Goal: Transaction & Acquisition: Purchase product/service

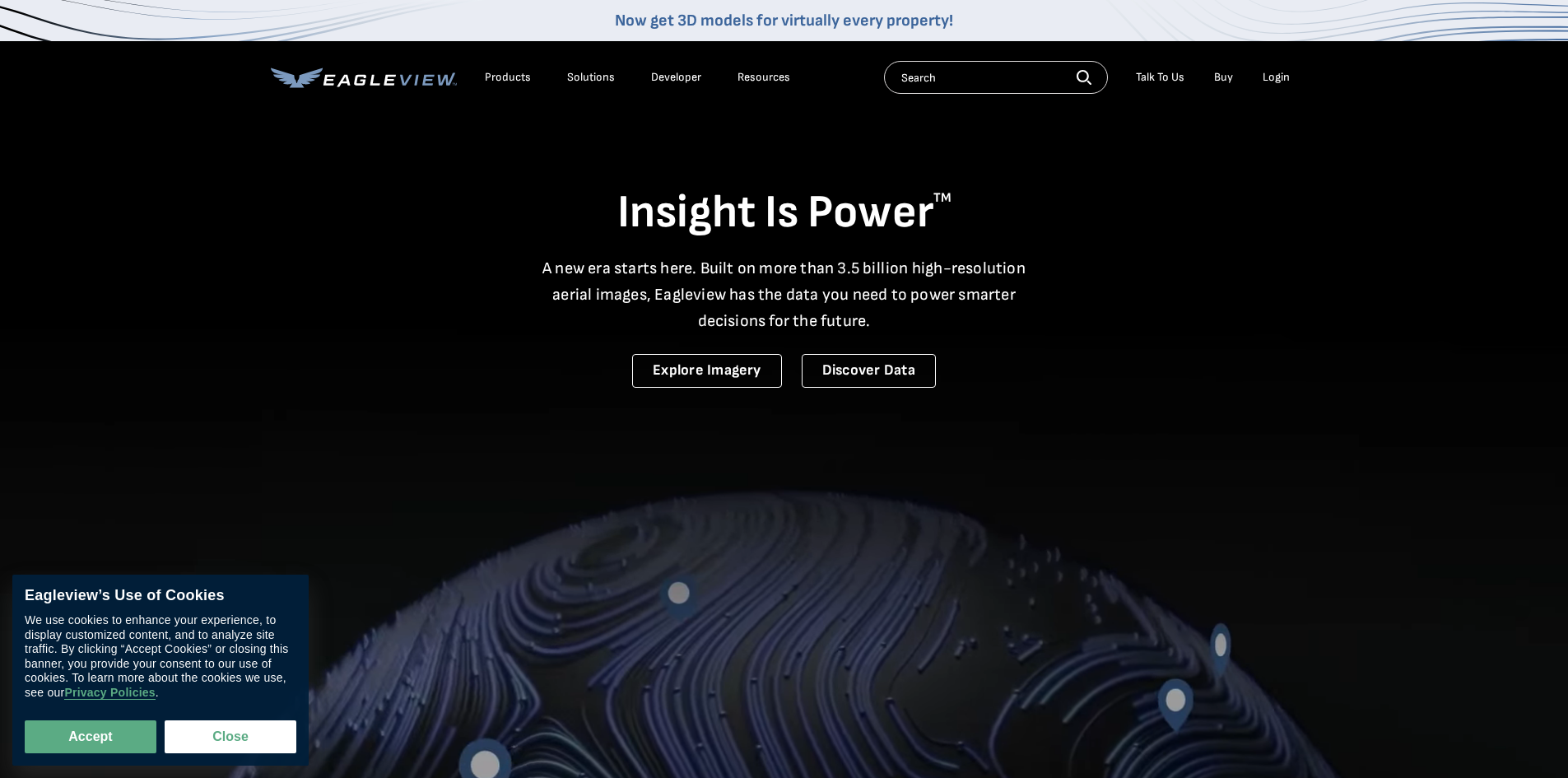
click at [1262, 75] on div "Login" at bounding box center [1275, 76] width 27 height 15
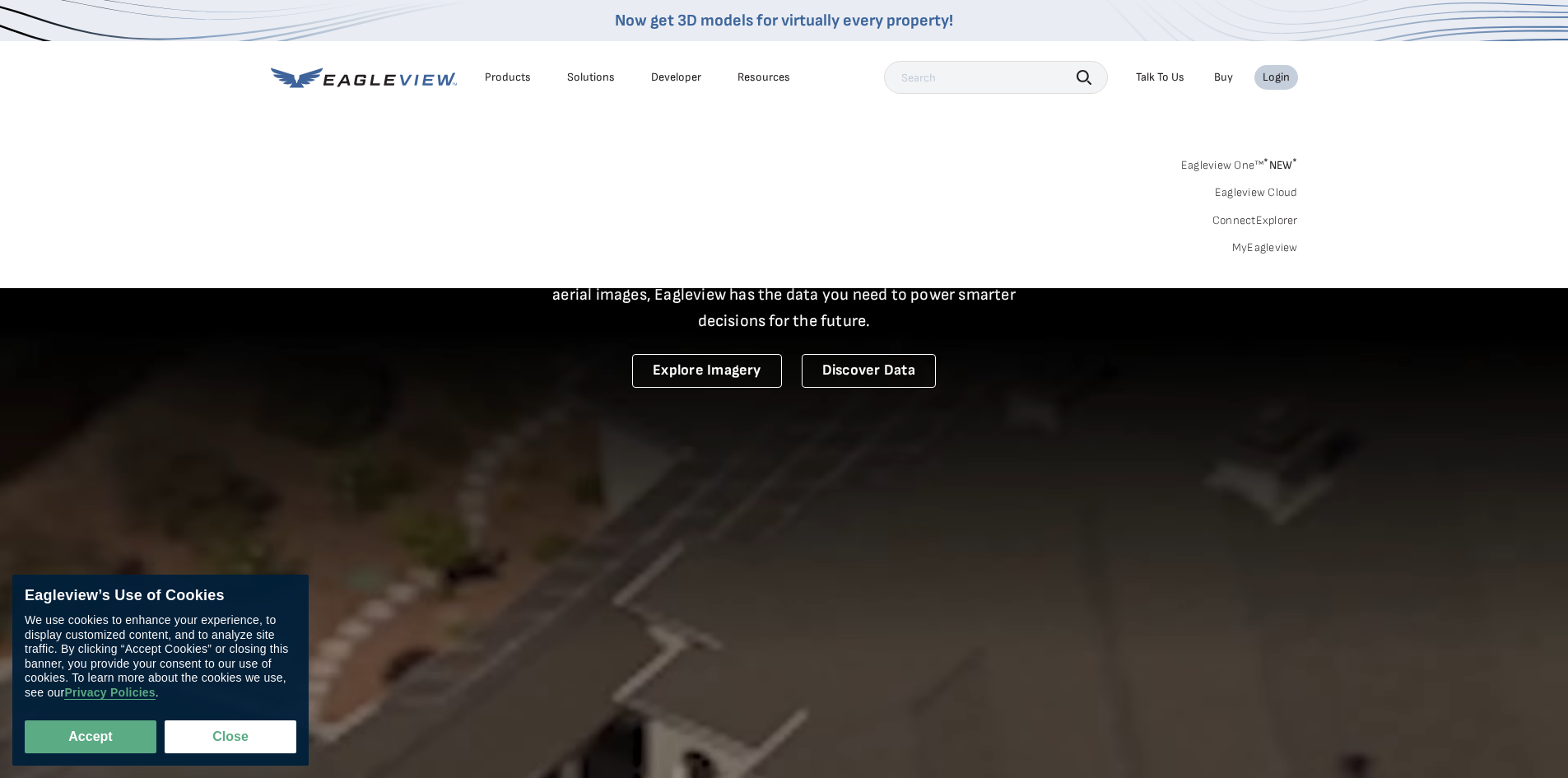
click at [1255, 243] on link "MyEagleview" at bounding box center [1265, 247] width 66 height 15
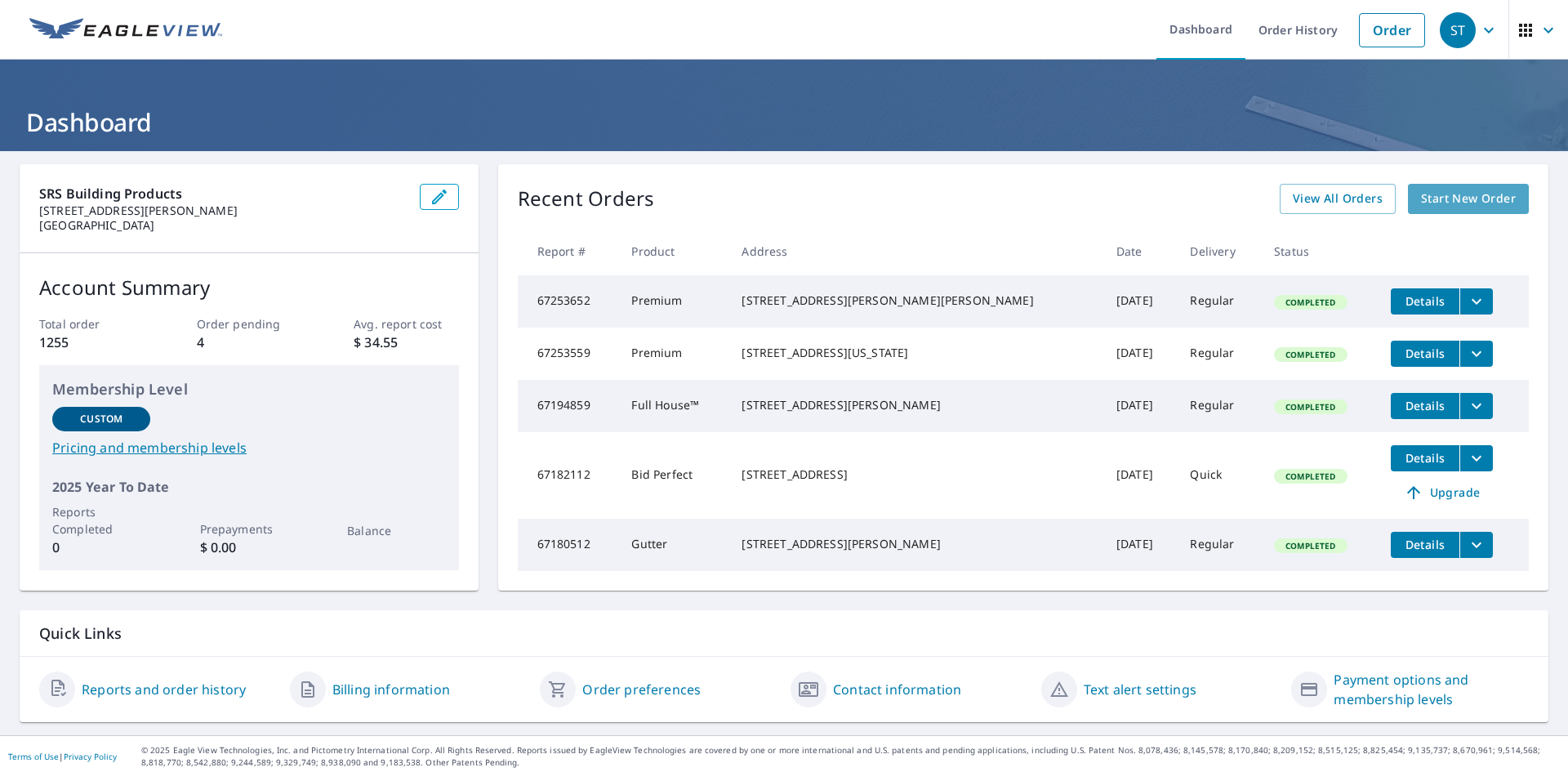
click at [1431, 202] on span "Start New Order" at bounding box center [1469, 199] width 95 height 21
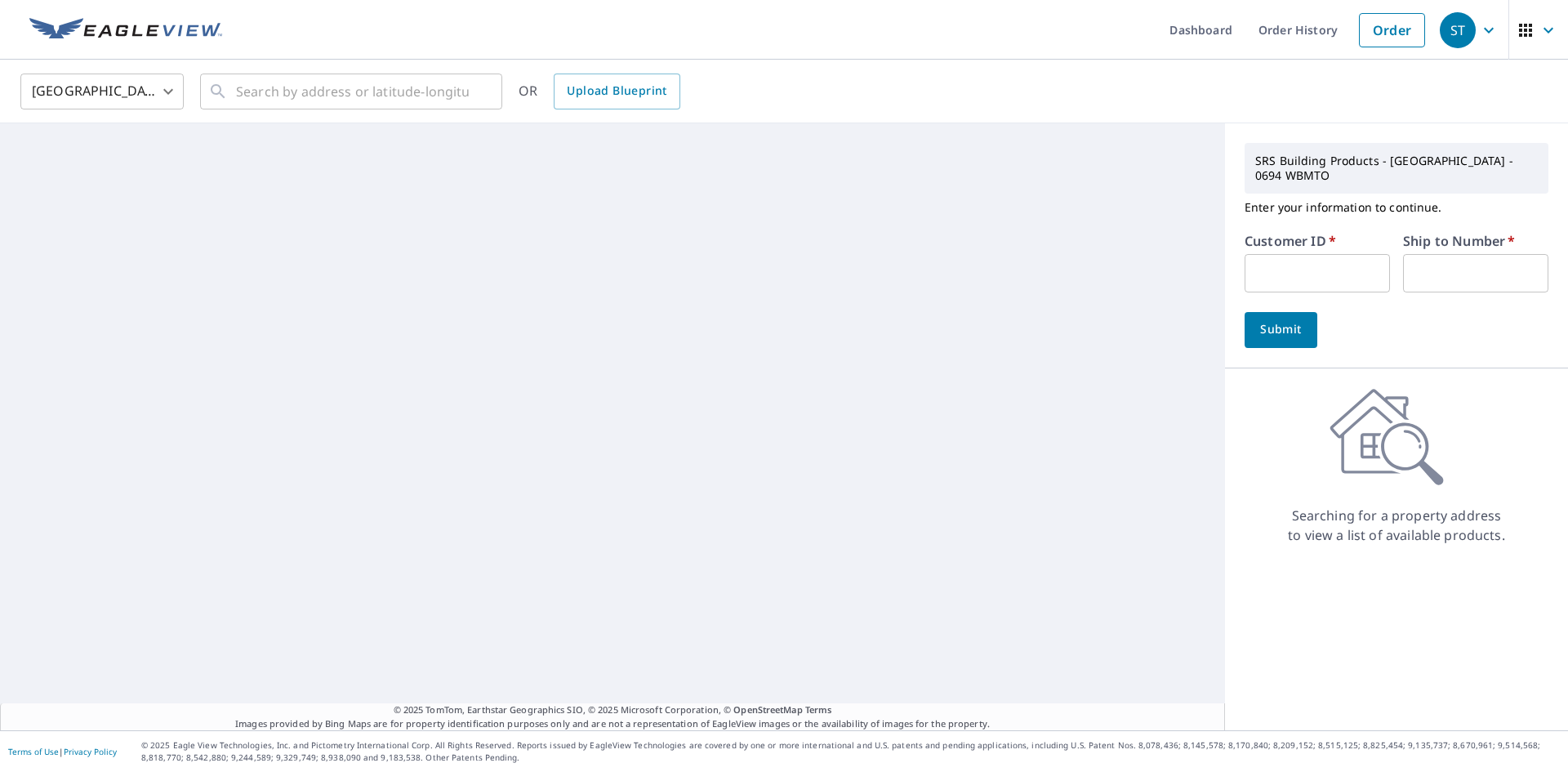
click at [1303, 256] on input "text" at bounding box center [1317, 273] width 146 height 39
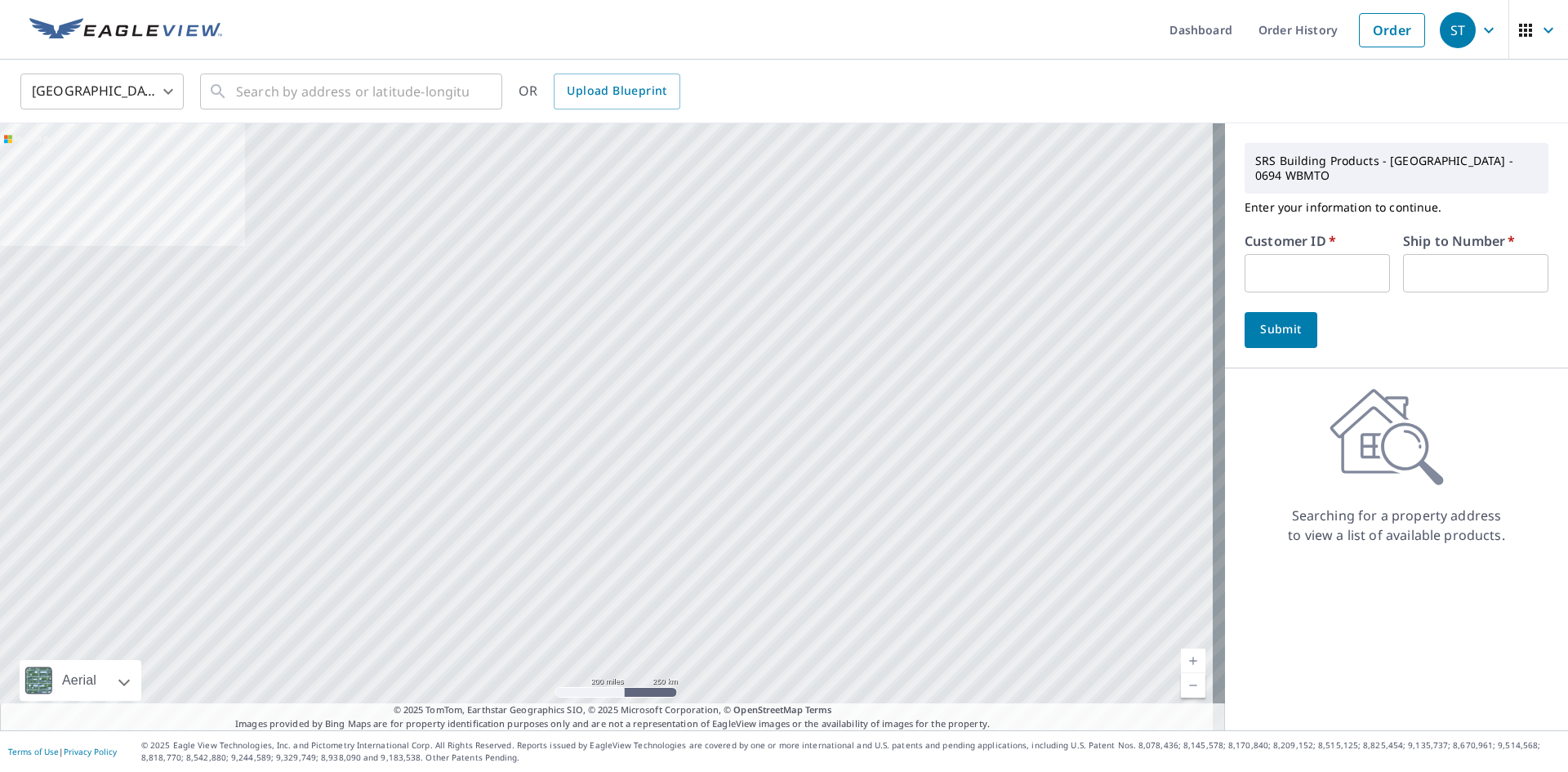
click at [1329, 267] on input "text" at bounding box center [1317, 273] width 146 height 39
paste input "S069512"
type input "S069512"
click at [1452, 259] on input "text" at bounding box center [1476, 273] width 146 height 39
type input "1"
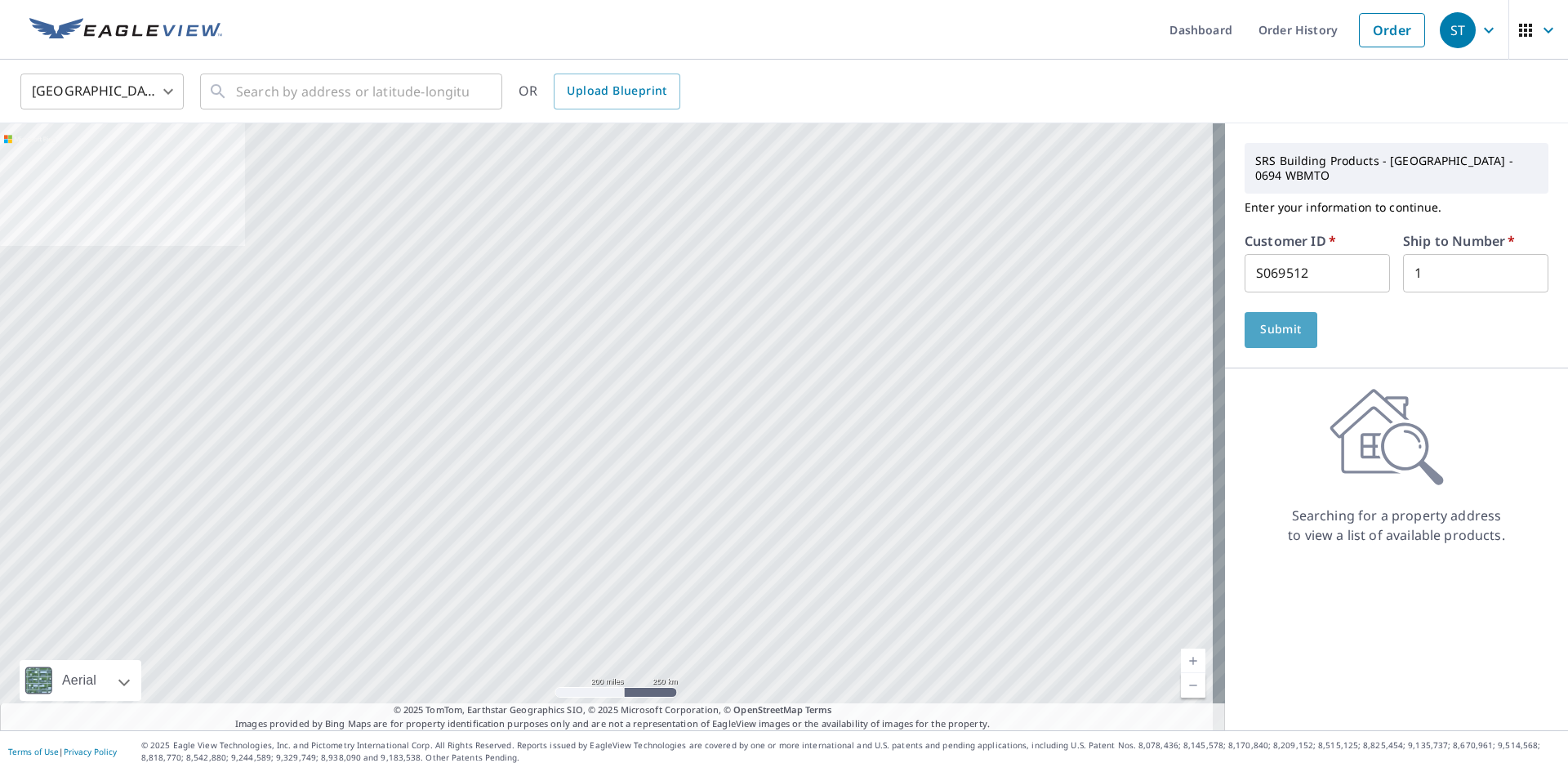
click at [1258, 319] on span "Submit" at bounding box center [1281, 330] width 47 height 21
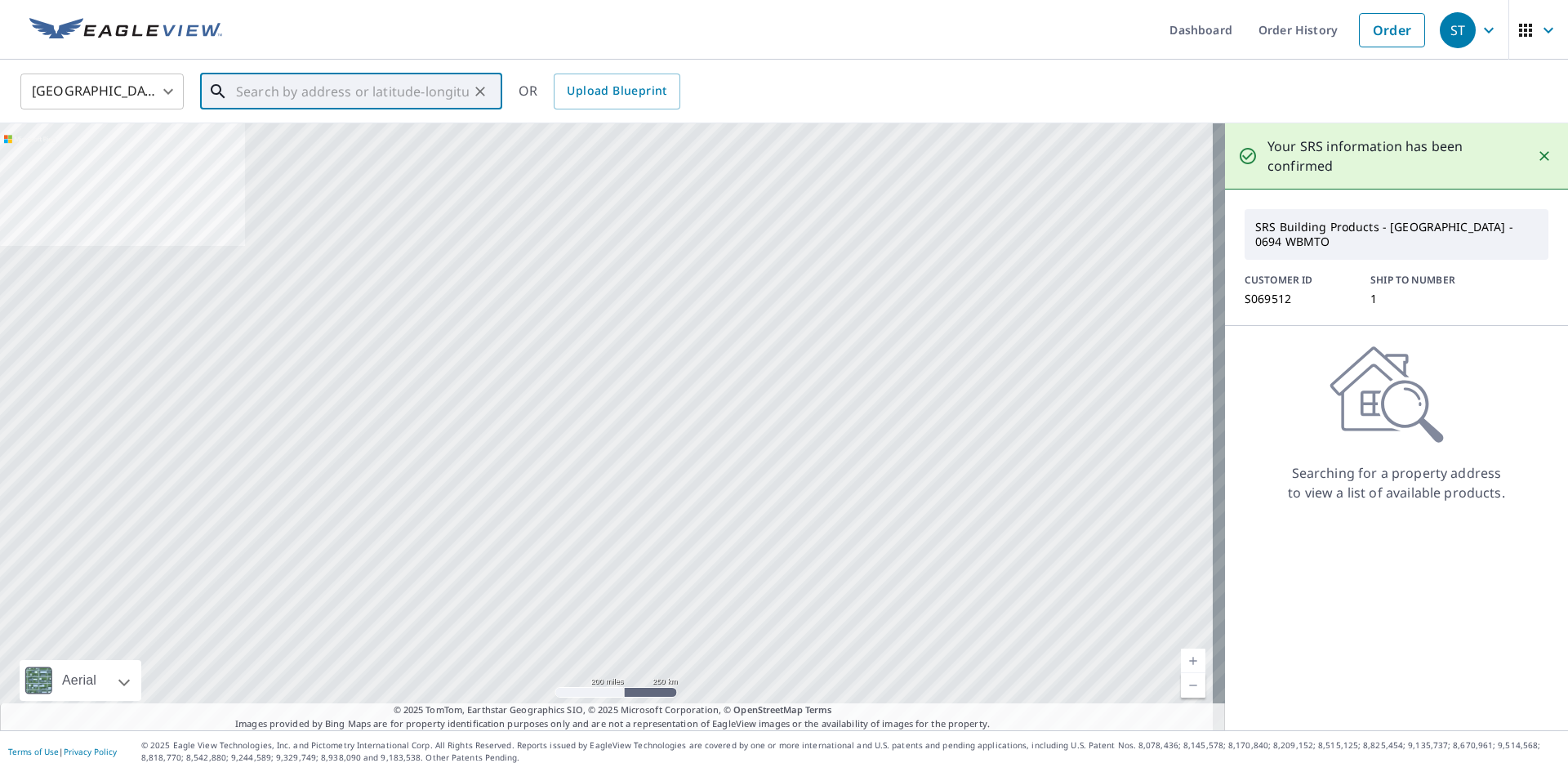
click at [367, 94] on input "text" at bounding box center [353, 91] width 233 height 46
click at [318, 82] on input "text" at bounding box center [353, 91] width 233 height 46
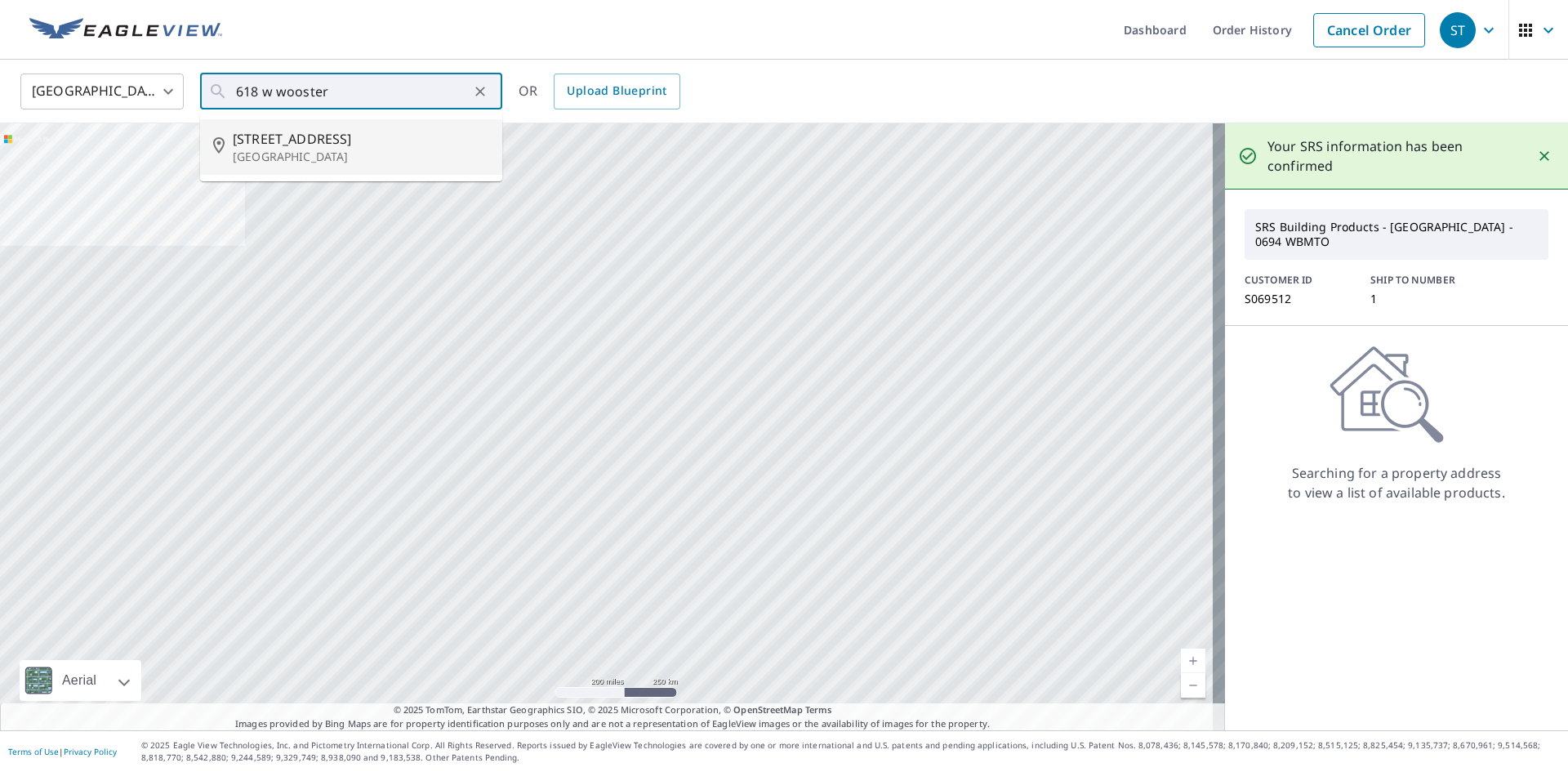
type input "[STREET_ADDRESS]"
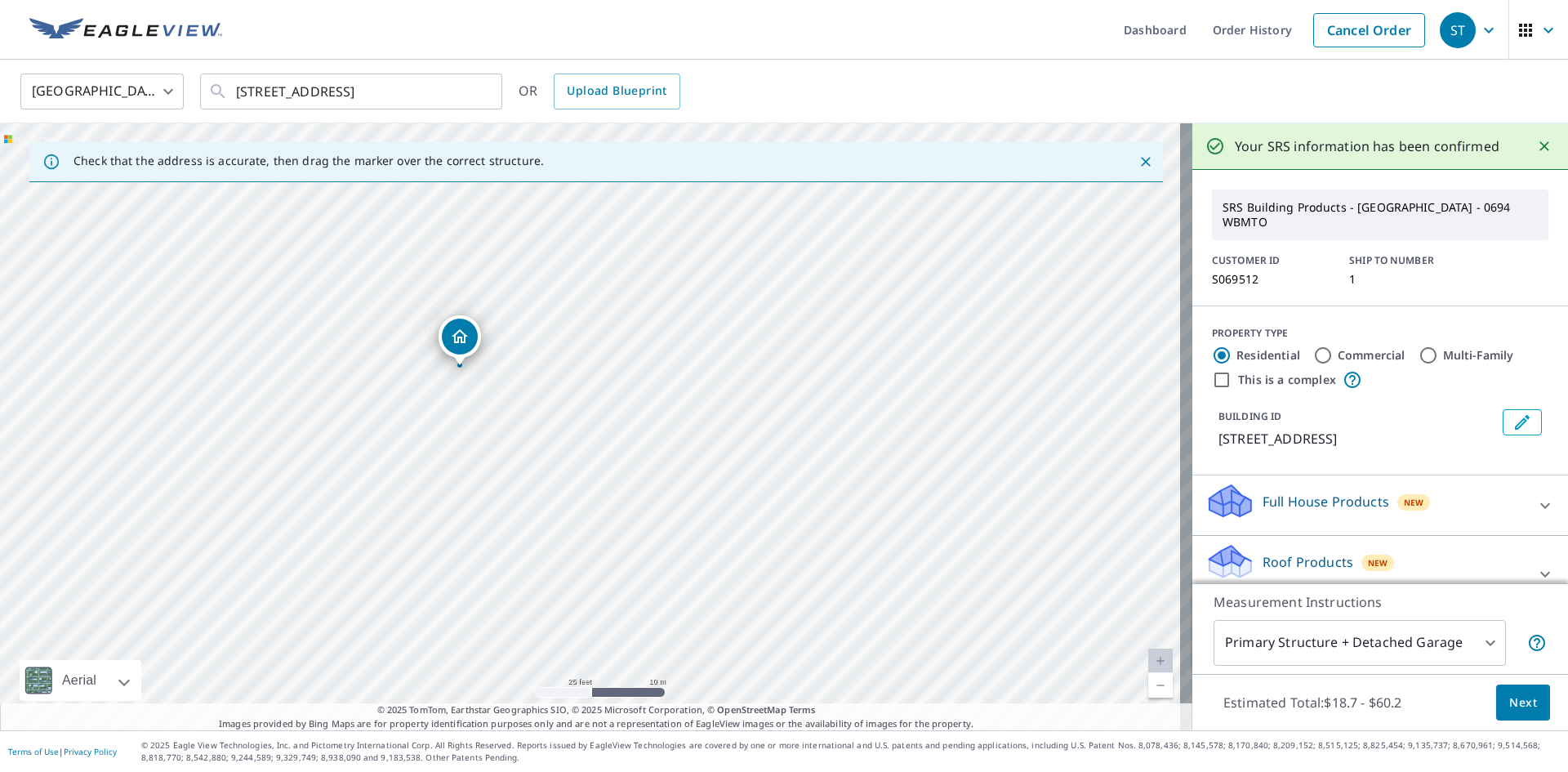
scroll to position [82, 0]
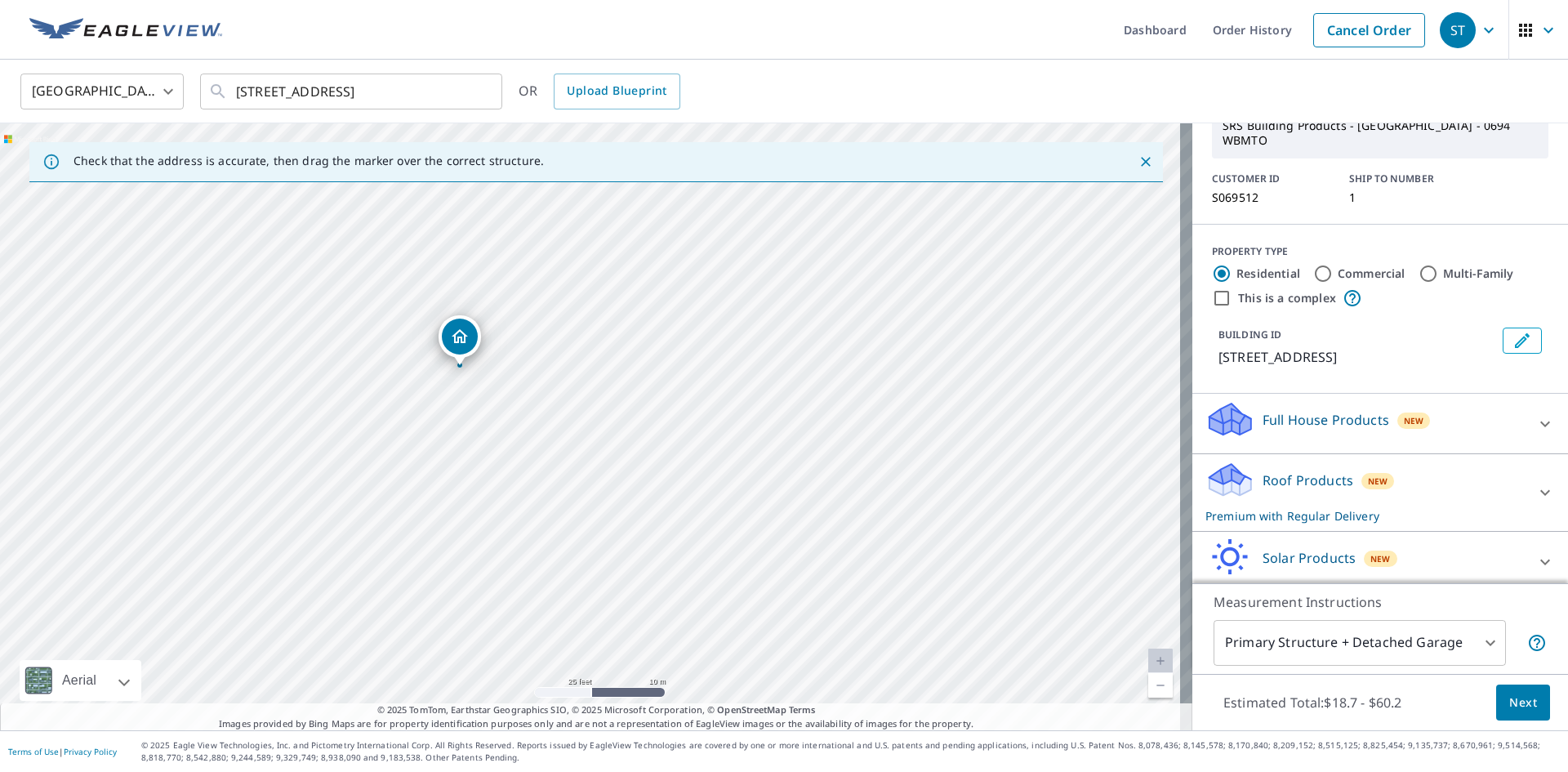
click at [1368, 480] on span "New" at bounding box center [1378, 480] width 21 height 13
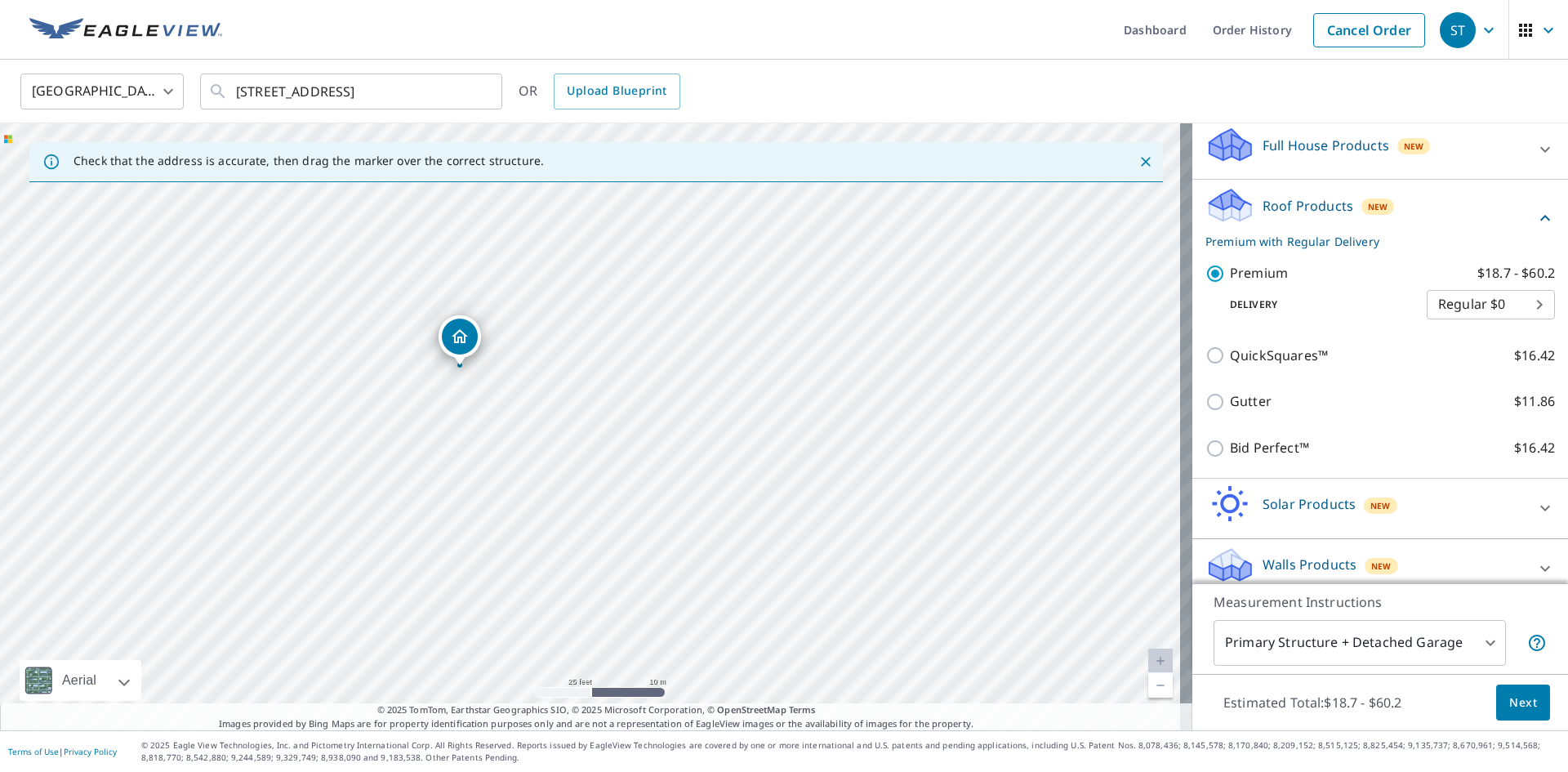
scroll to position [377, 0]
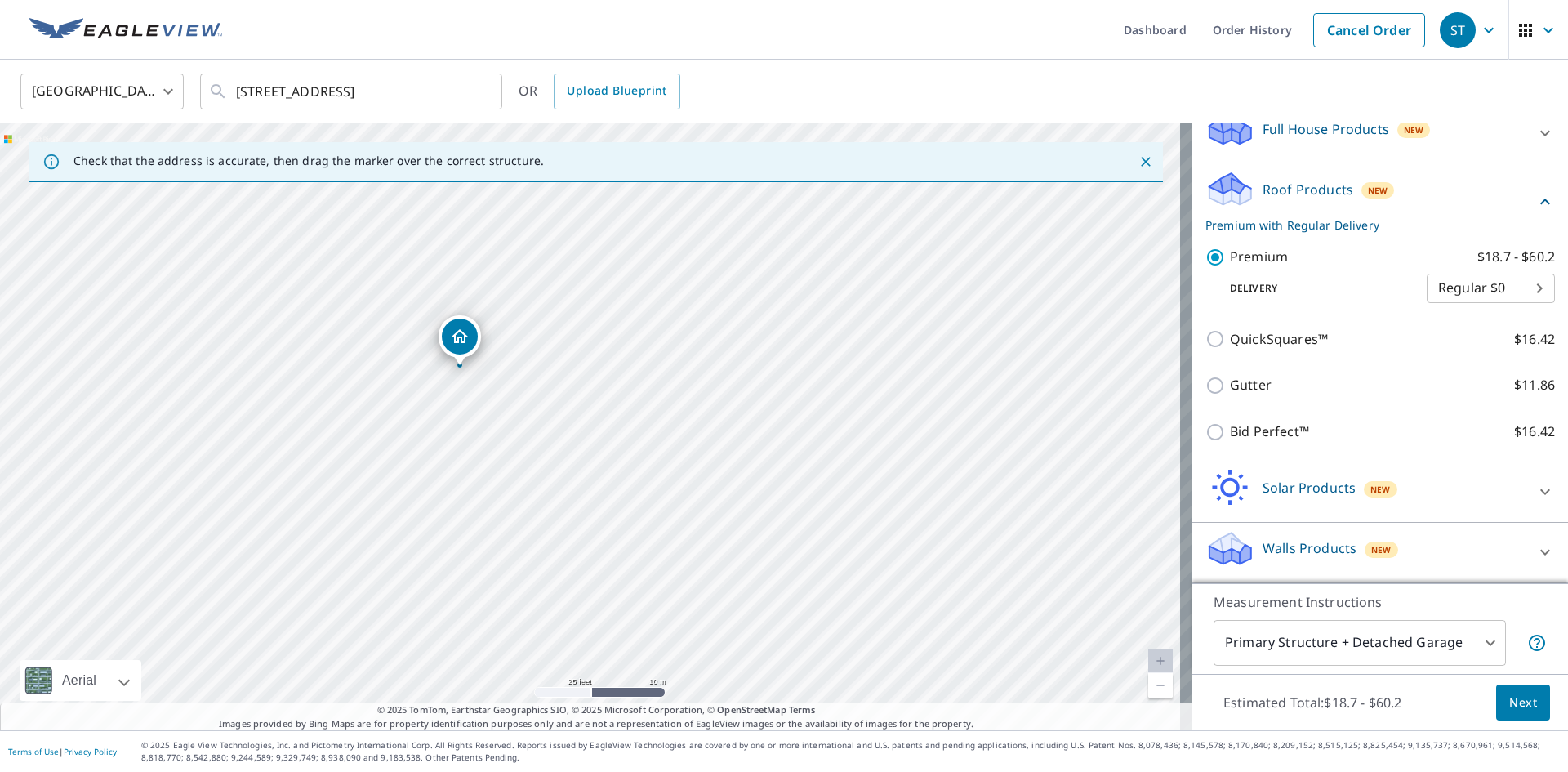
click at [1532, 714] on button "Next" at bounding box center [1523, 702] width 53 height 37
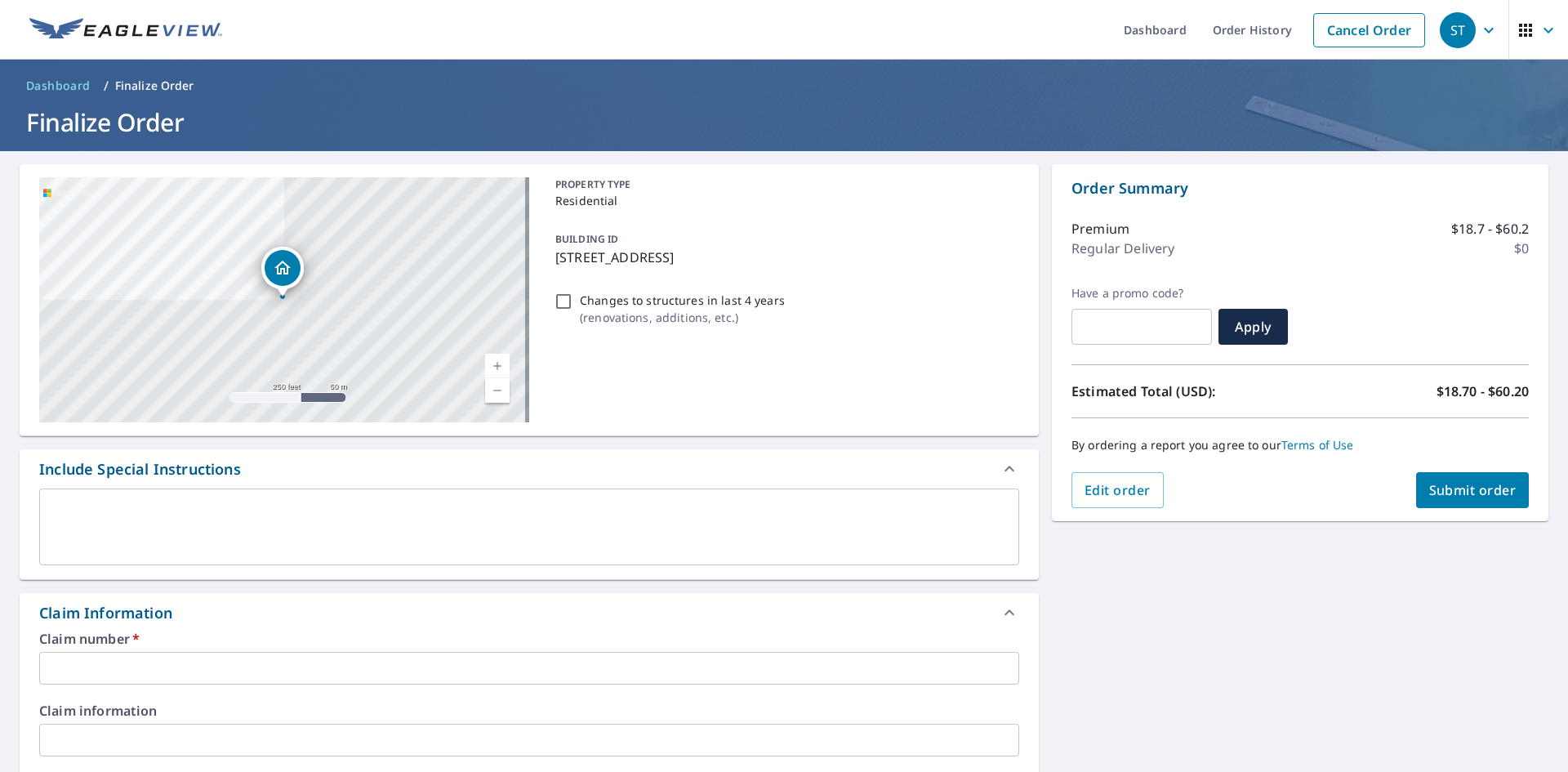
click at [146, 663] on input "text" at bounding box center [529, 668] width 980 height 33
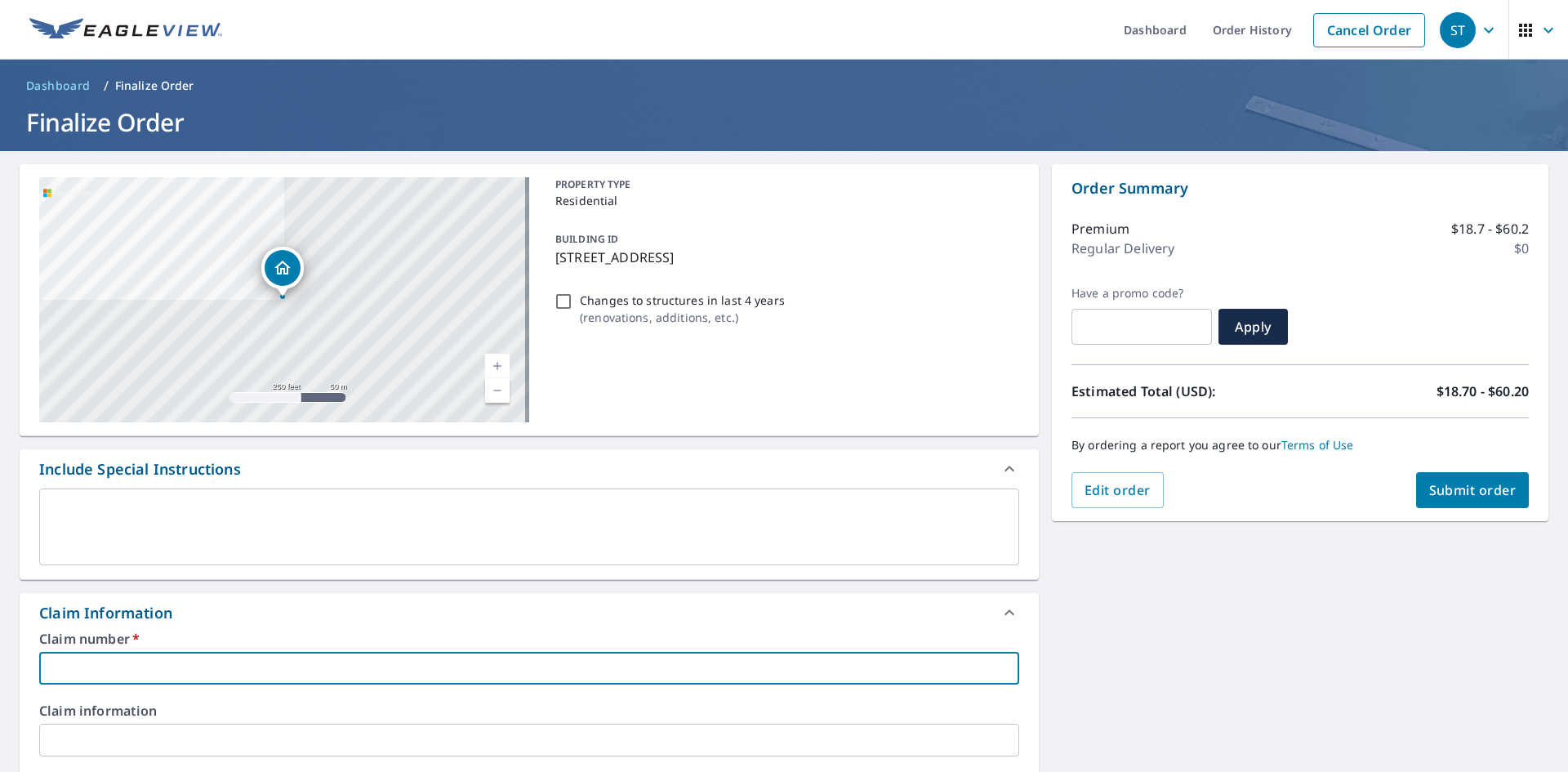
paste input "S069512"
type input "S069512"
checkbox input "true"
type input "S069512"
checkbox input "true"
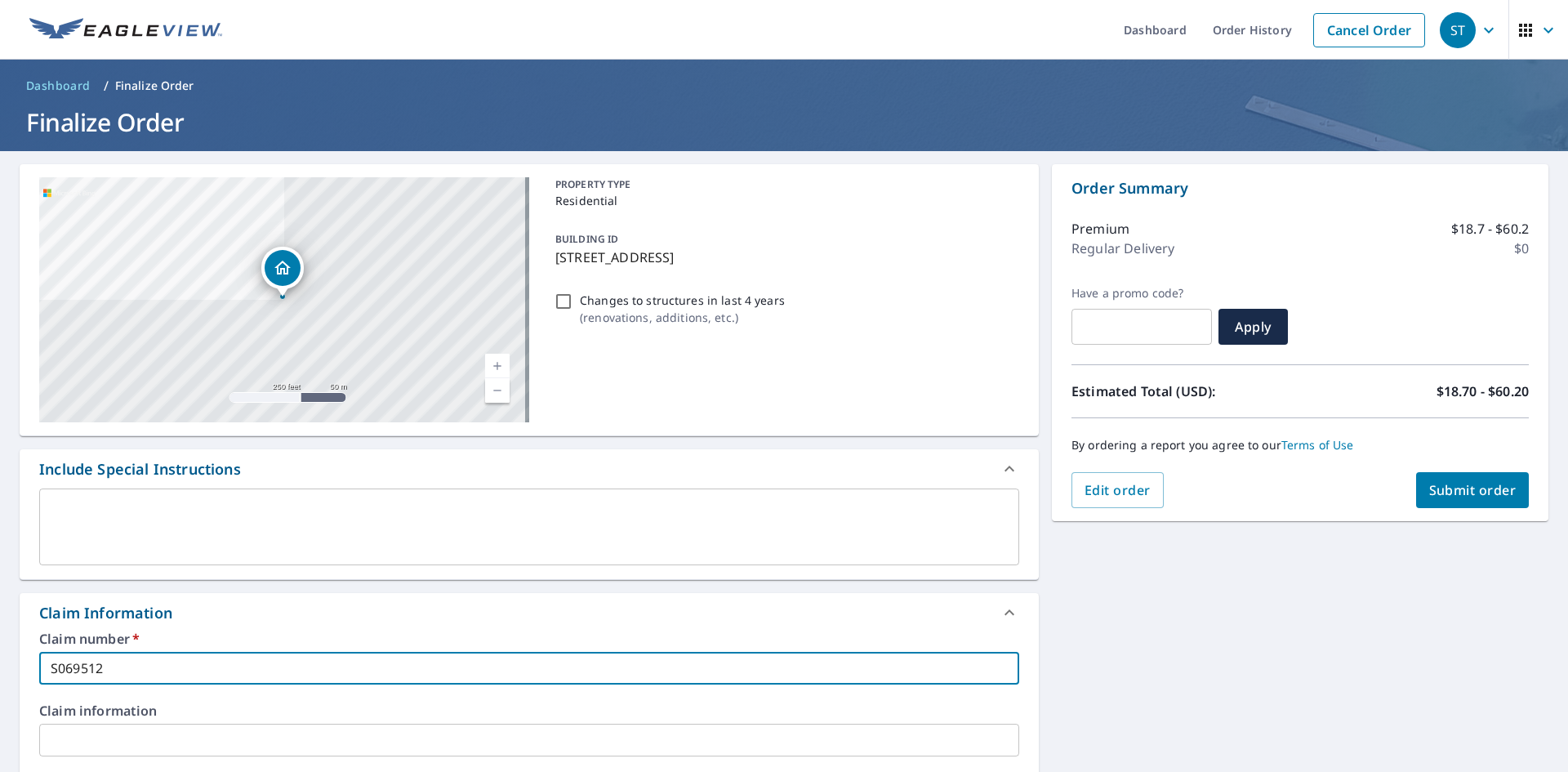
type input "S069512 -"
checkbox input "true"
type input "S069512 -"
checkbox input "true"
type input "S069512 - 6"
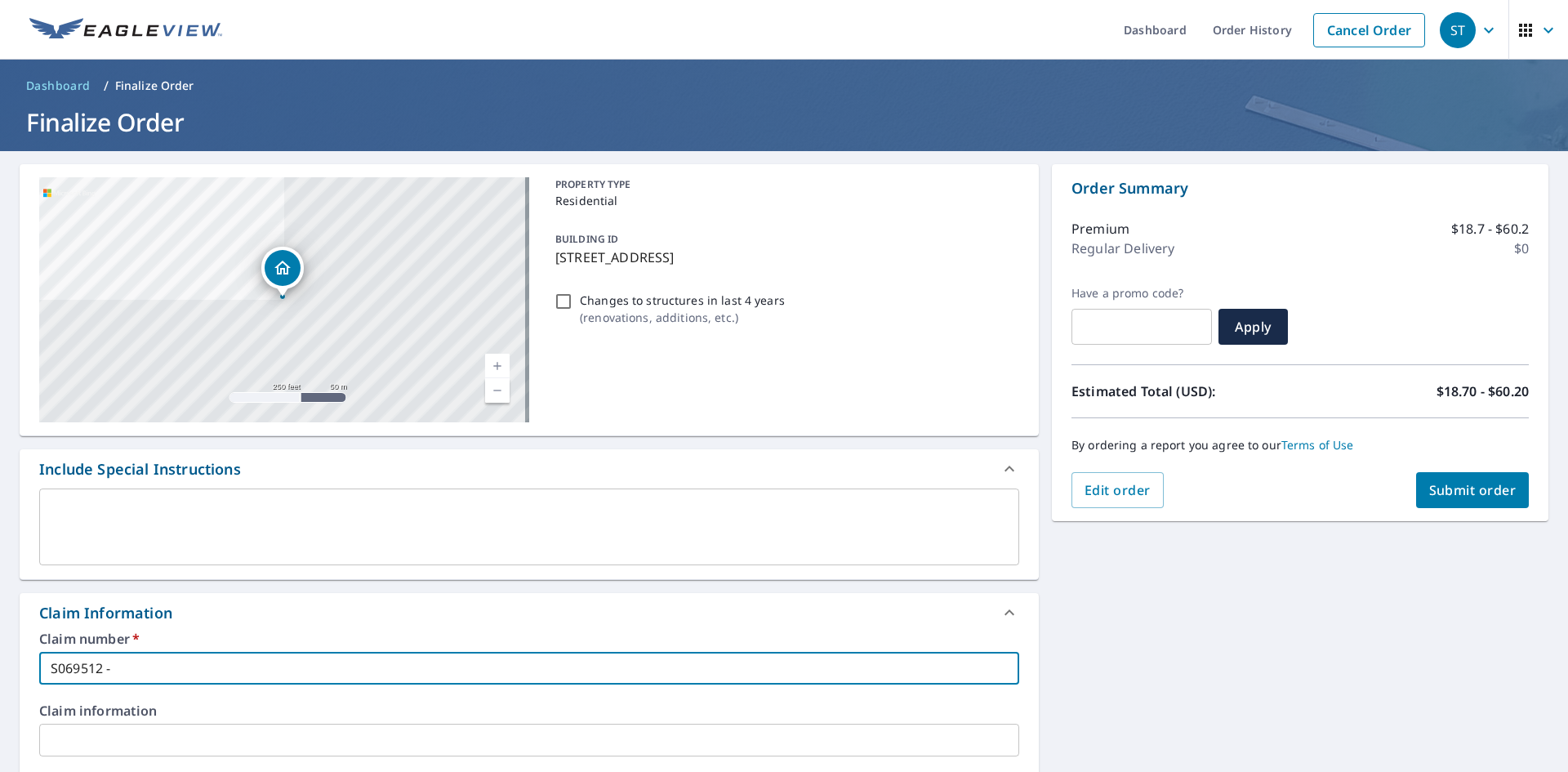
checkbox input "true"
type input "S069512 - 61"
checkbox input "true"
type input "S069512 - 618"
checkbox input "true"
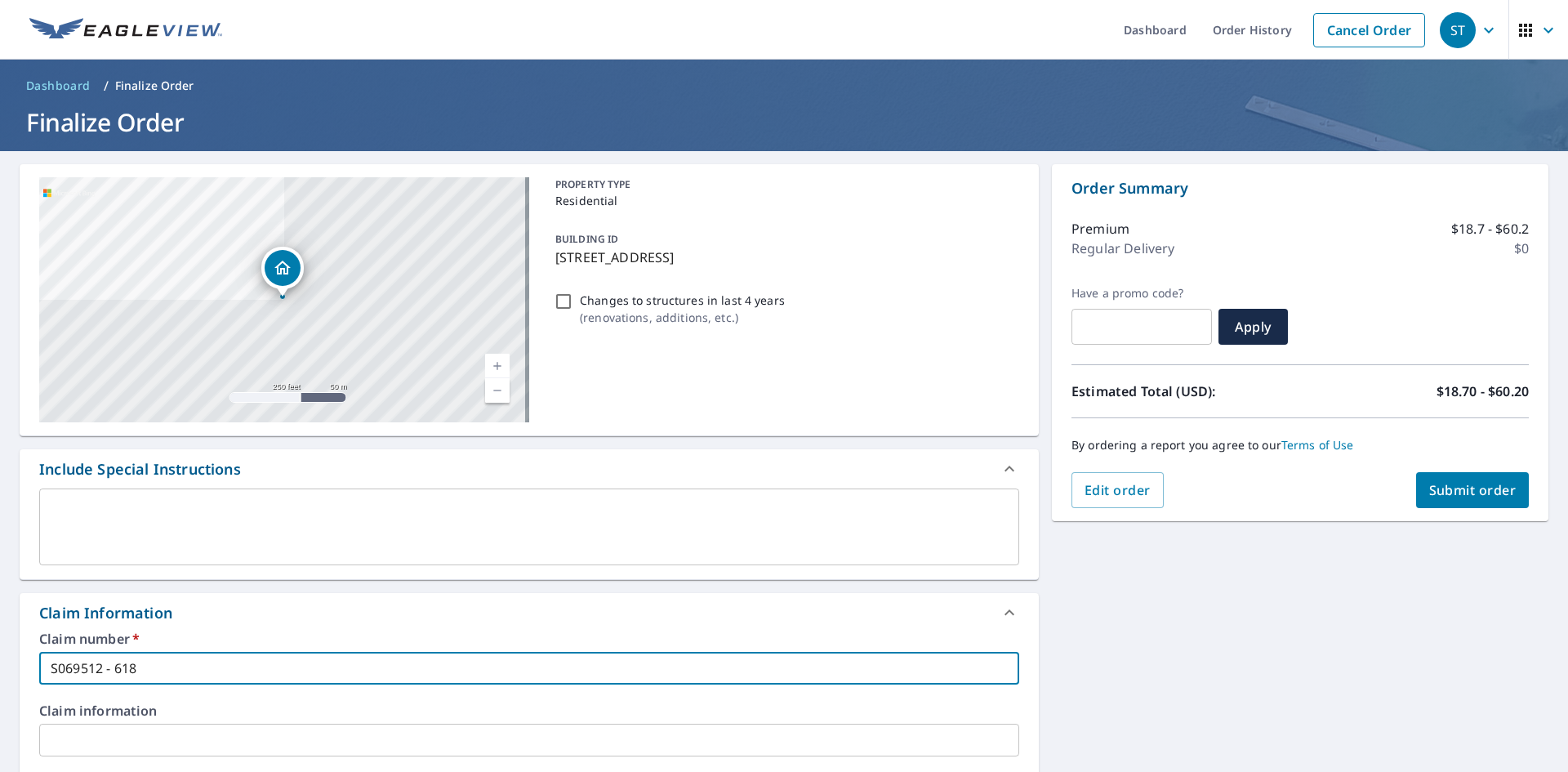
type input "S069512 - 618"
checkbox input "true"
type input "S069512 - 618 W"
checkbox input "true"
type input "S069512 - 618 W"
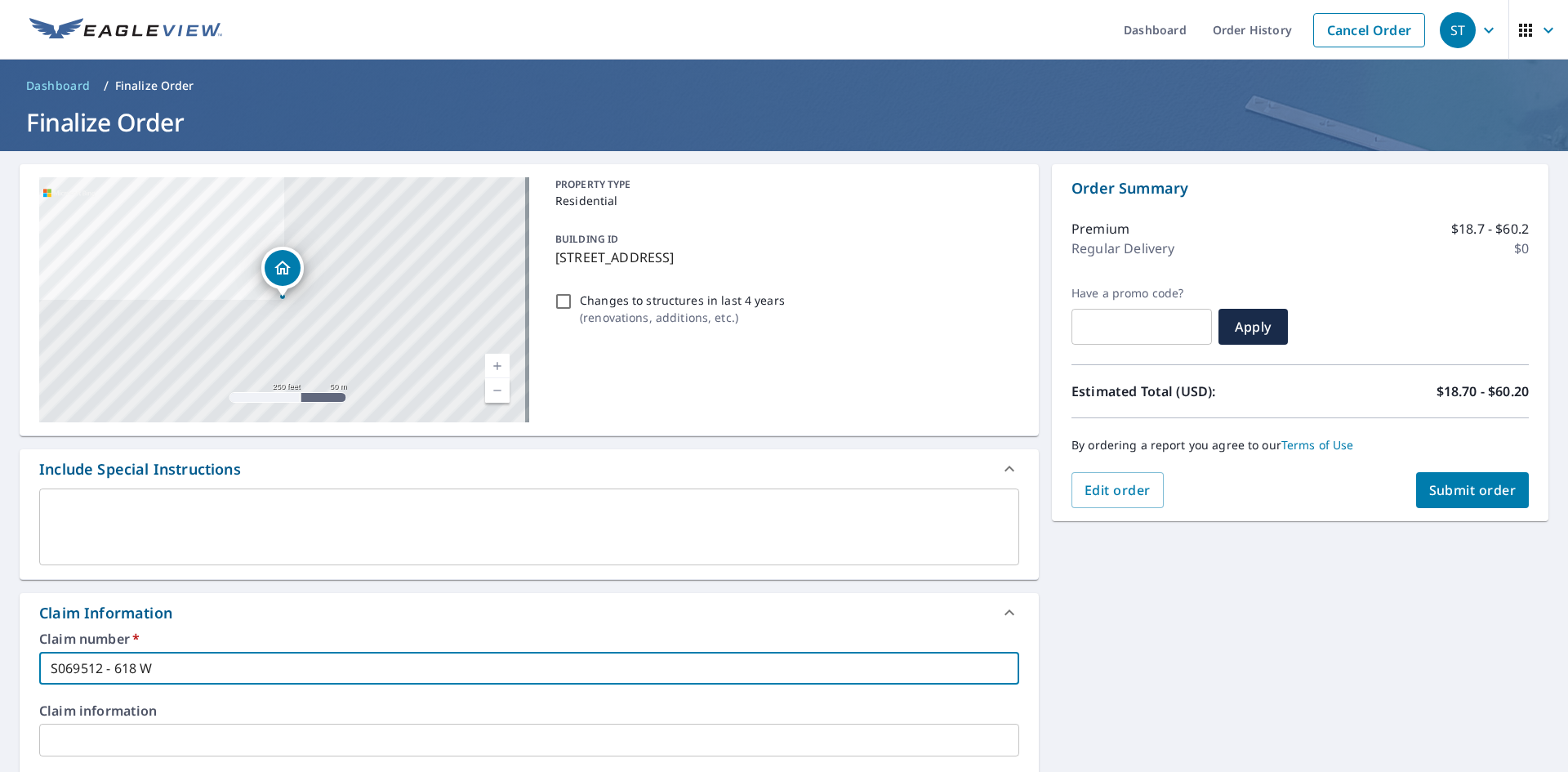
checkbox input "true"
type input "S069512 - 618 W W"
checkbox input "true"
type input "S069512 - 618 W WO"
checkbox input "true"
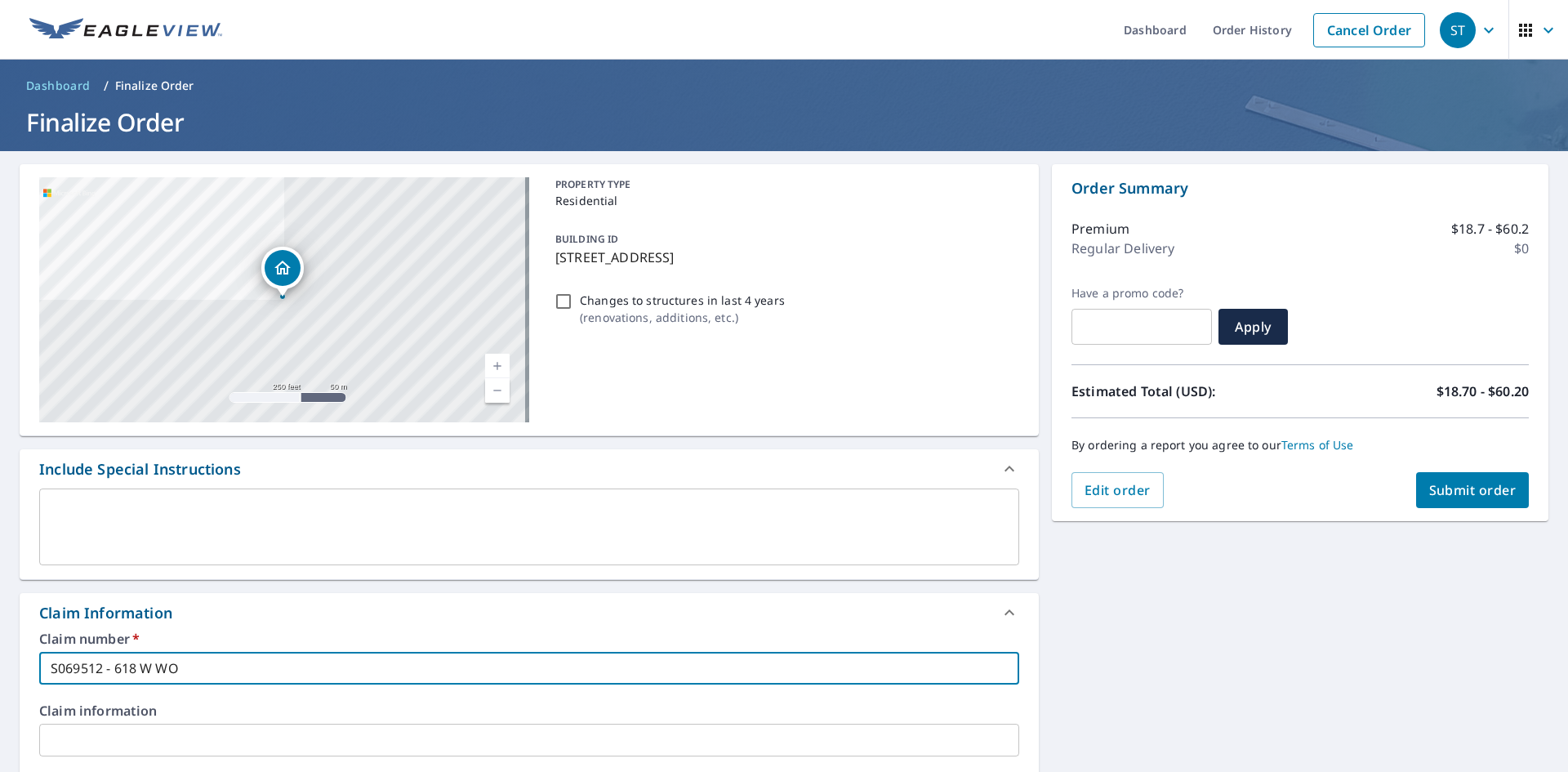
type input "S069512 - 618 W WOO"
checkbox input "true"
type input "S069512 - 618 W WOOS"
checkbox input "true"
type input "S069512 - 618 W WOOST"
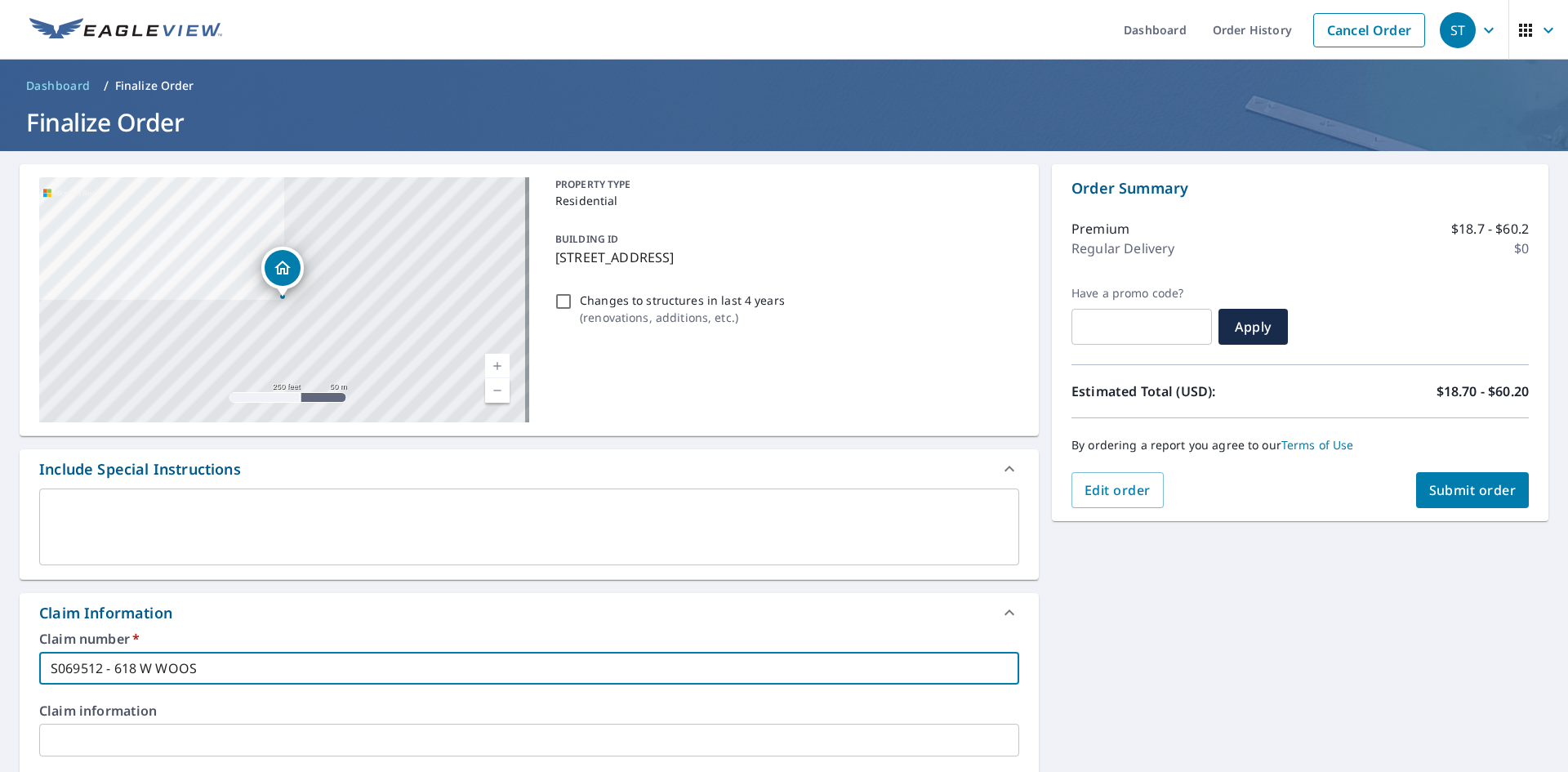
checkbox input "true"
type input "S069512 - 618 W WOOSTE"
checkbox input "true"
type input "S069512 - 618 W WOOSTER"
checkbox input "true"
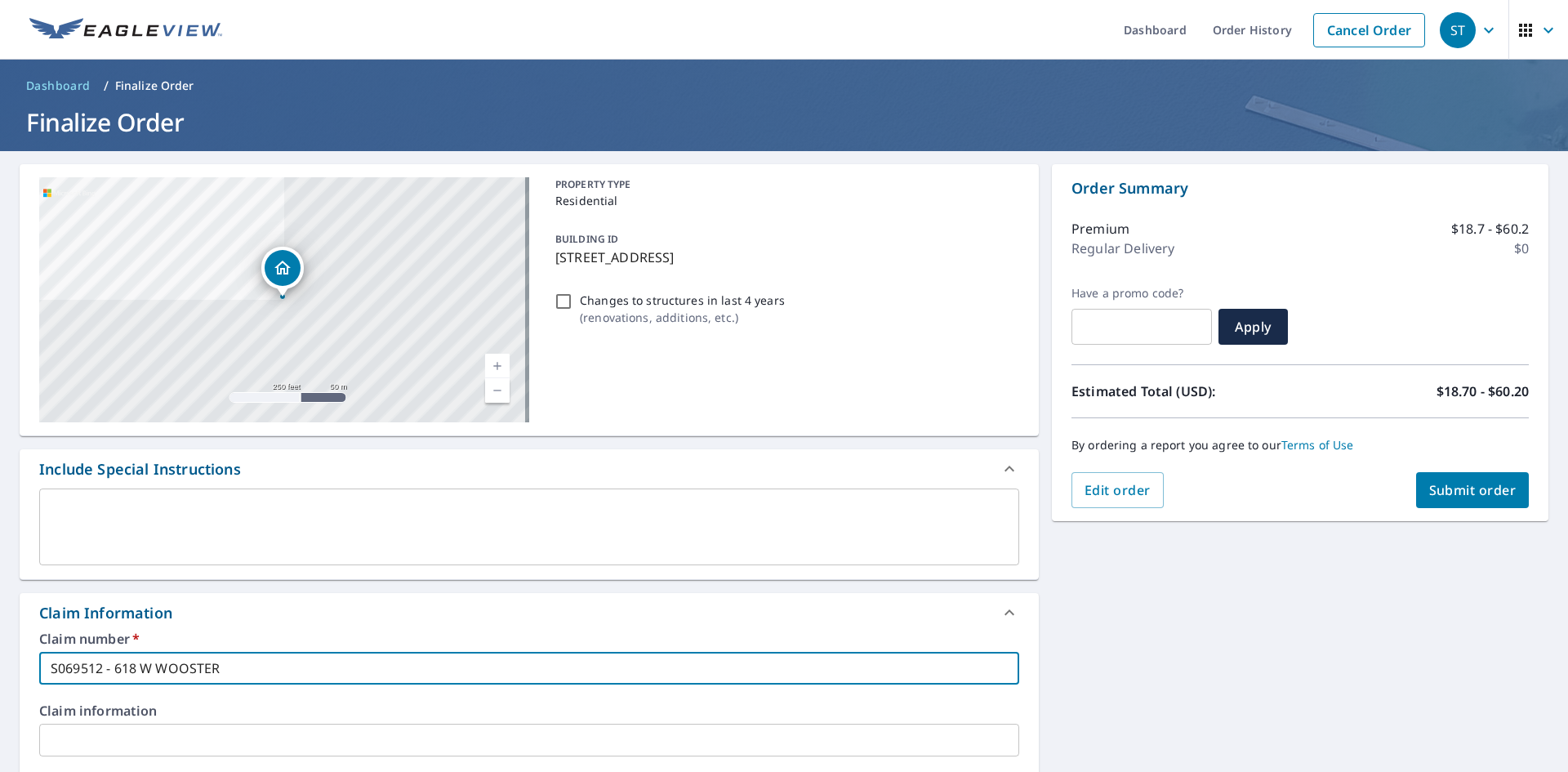
type input "S069512 - 618 W WOOSTER"
checkbox input "true"
type input "S069512 - 618 W WOOSTER S"
checkbox input "true"
type input "S069512 - [STREET_ADDRESS]"
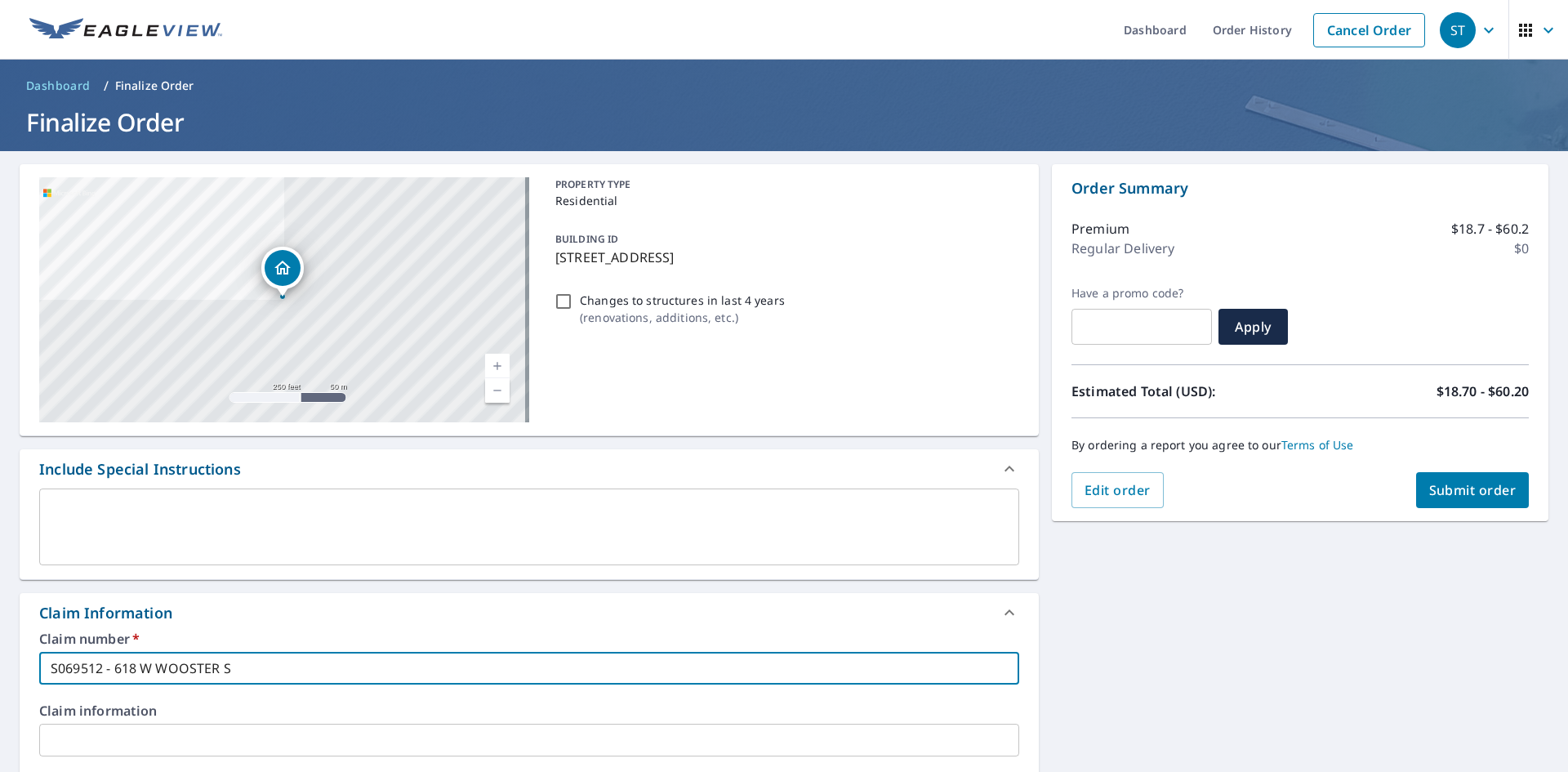
checkbox input "true"
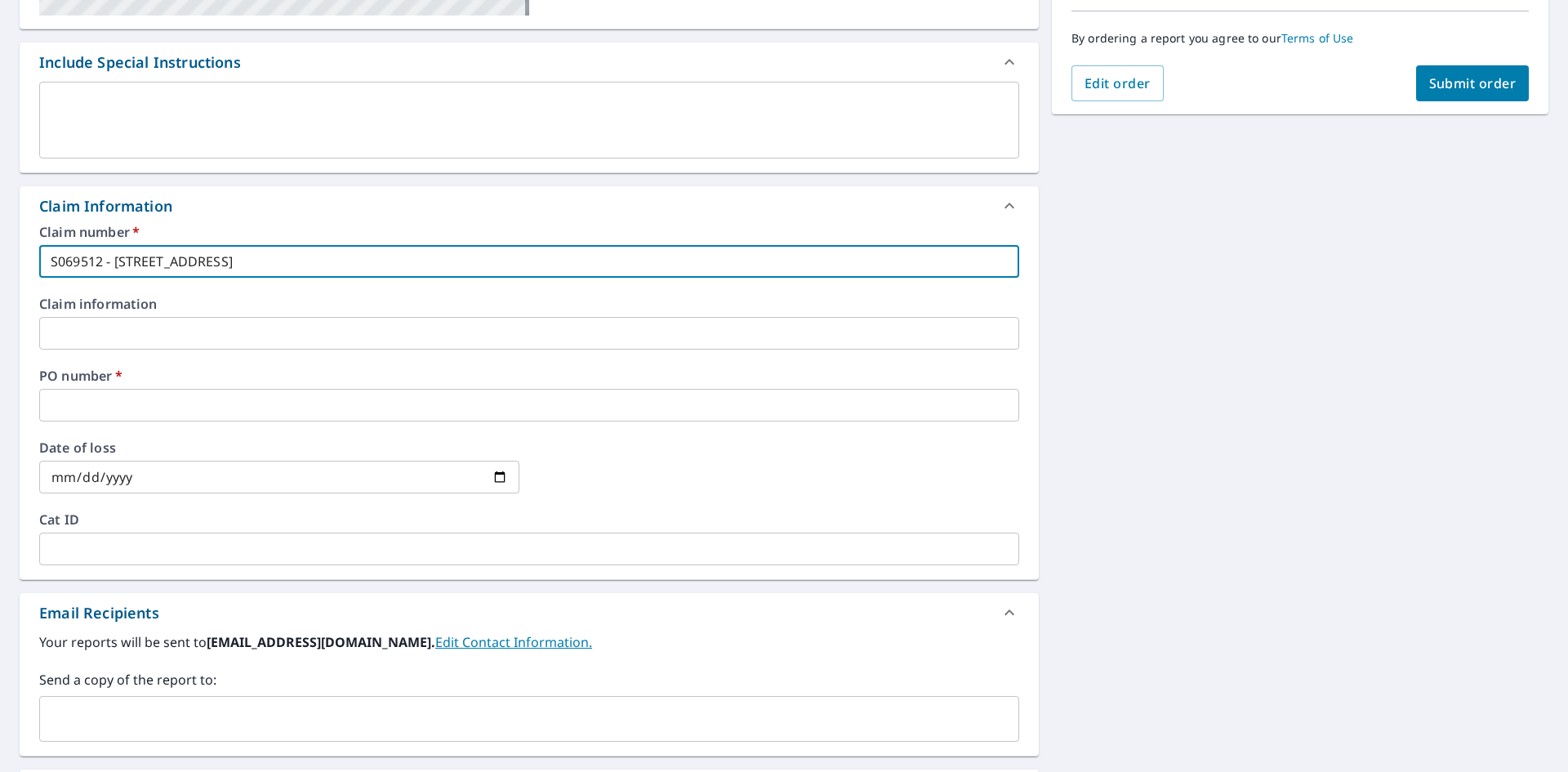
scroll to position [408, 0]
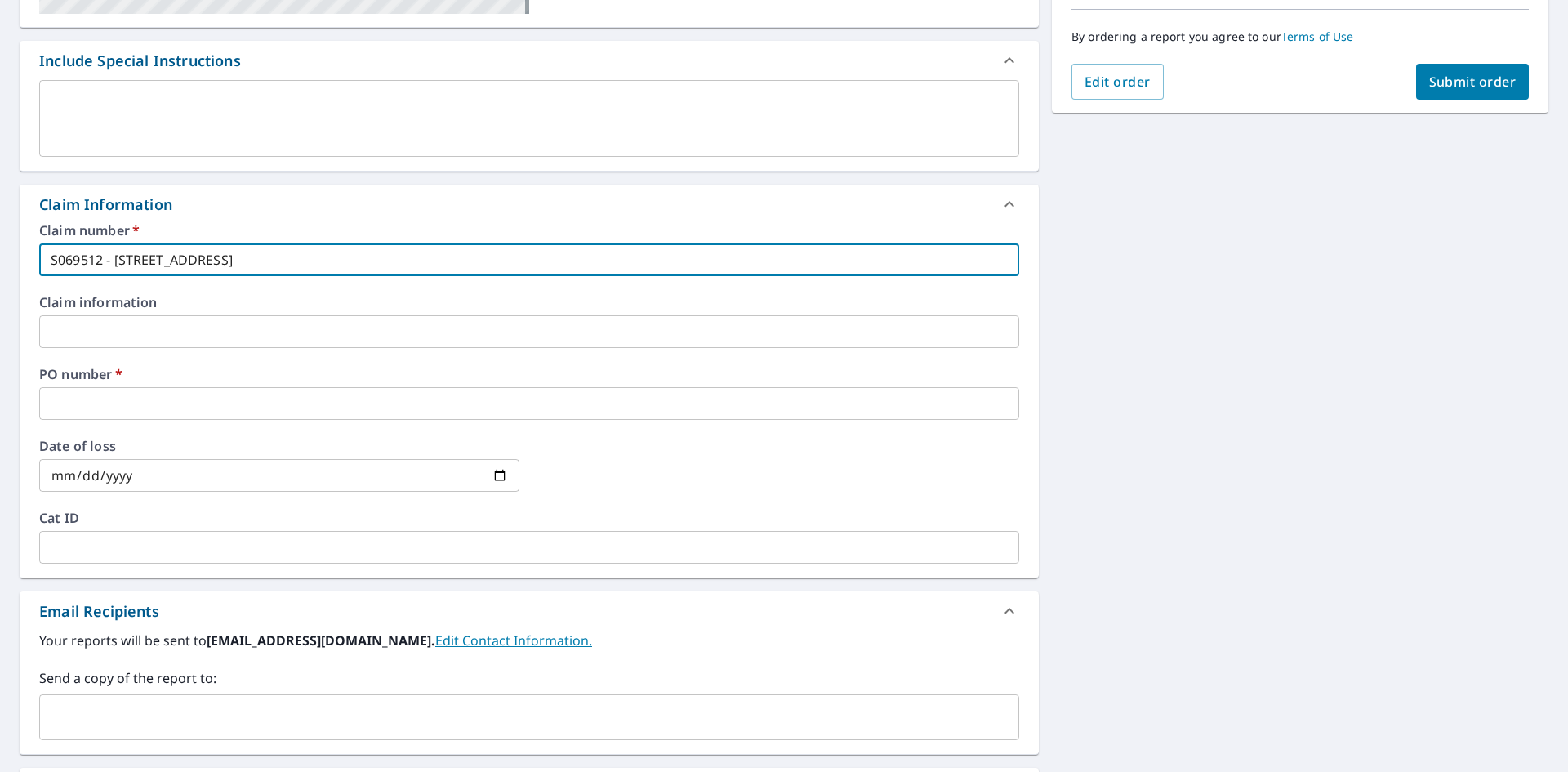
type input "S069512 - [STREET_ADDRESS]"
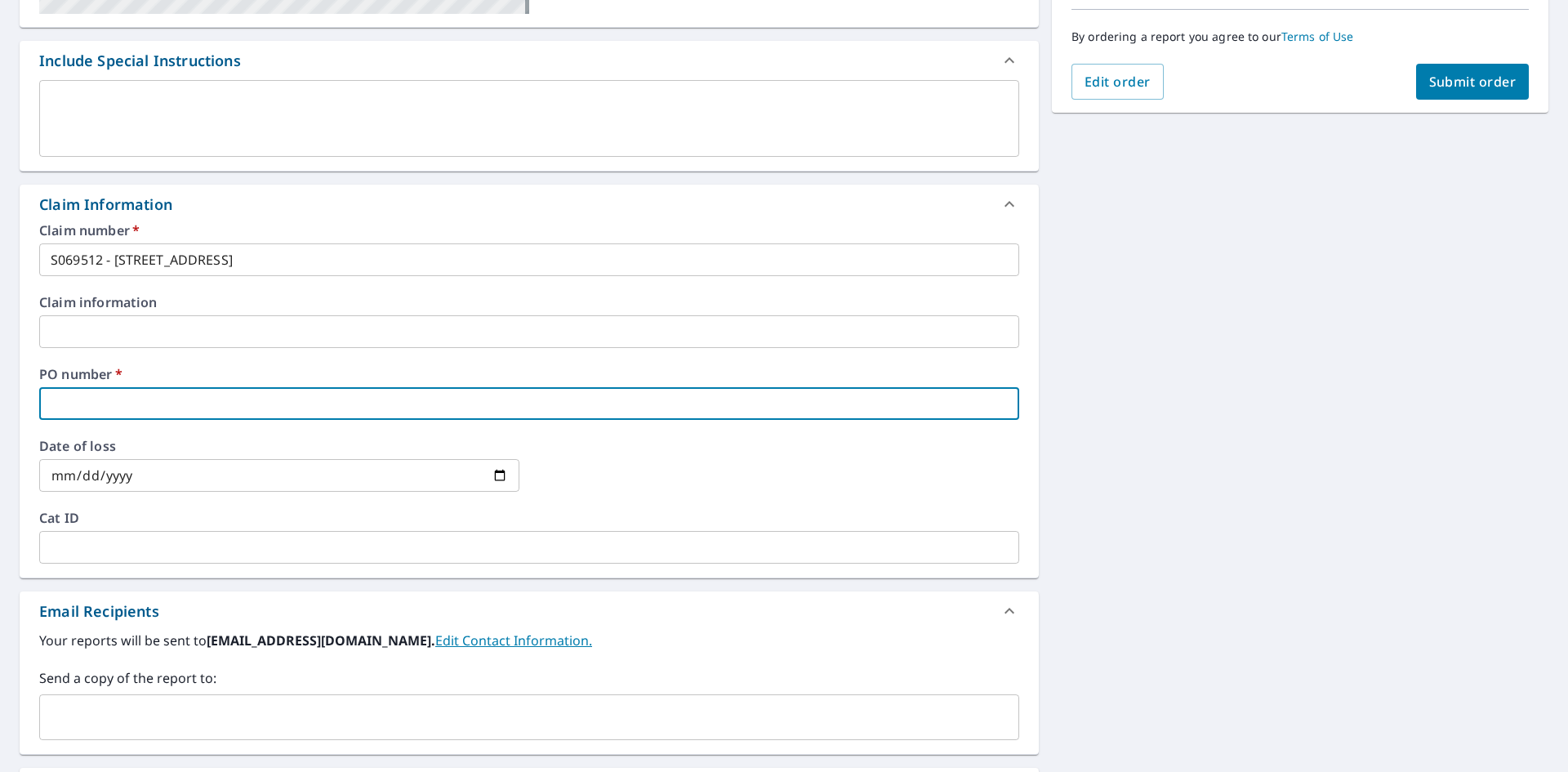
click at [98, 404] on input "text" at bounding box center [529, 404] width 980 height 33
type input "6"
checkbox input "true"
type input "61"
checkbox input "true"
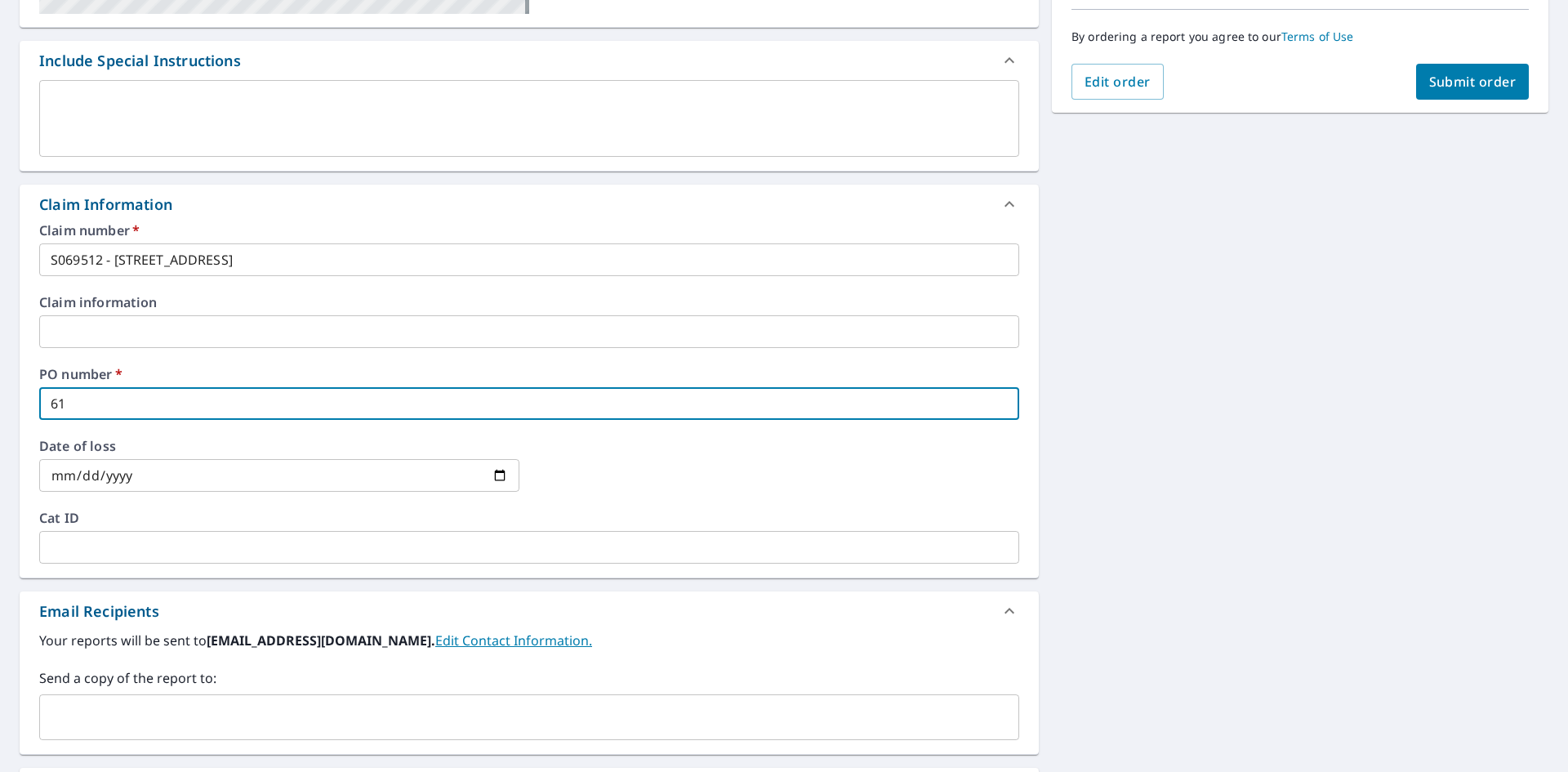
type input "618"
checkbox input "true"
type input "618"
checkbox input "true"
type input "618 W"
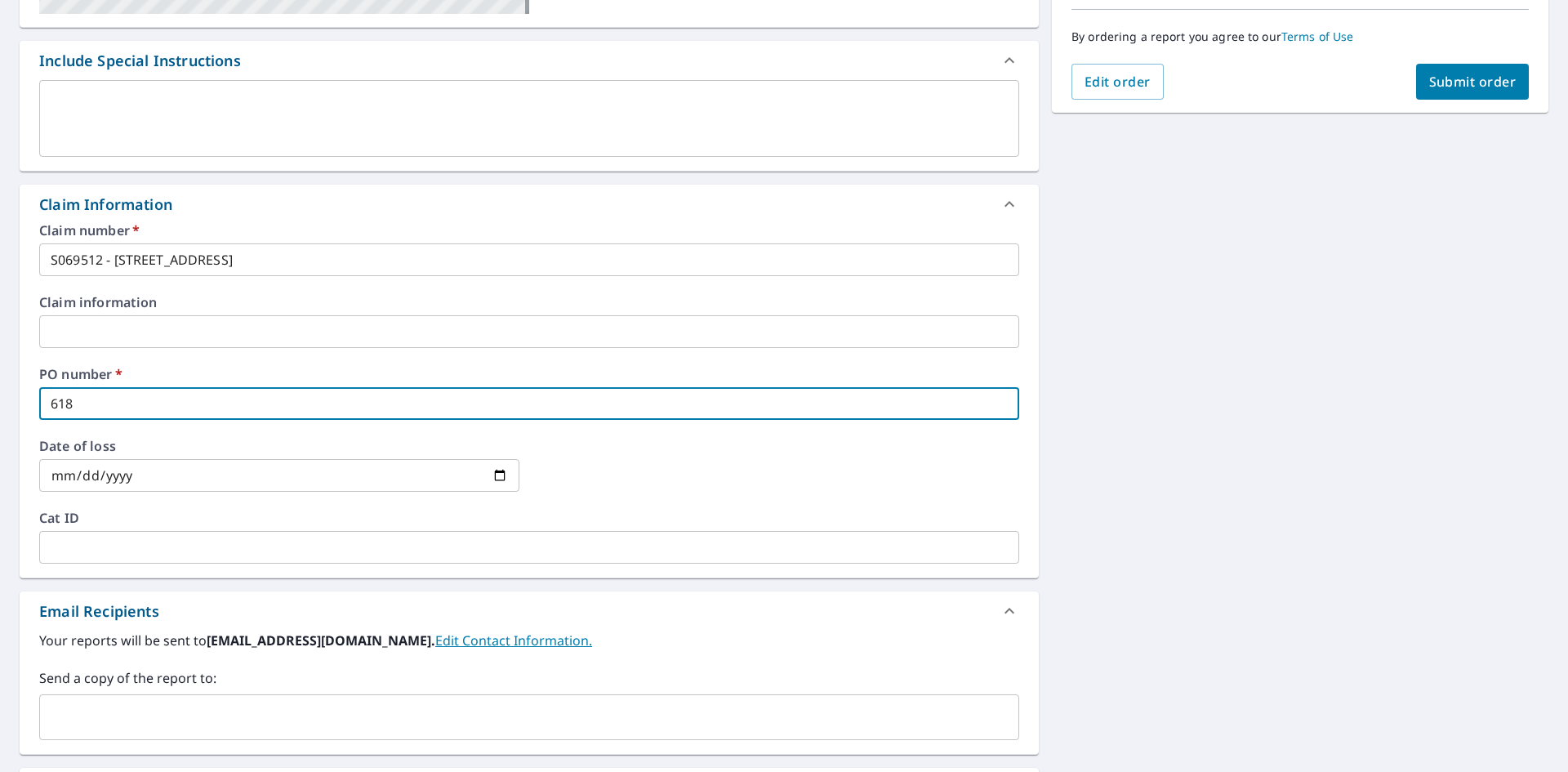
checkbox input "true"
type input "618 W"
checkbox input "true"
type input "618 W W"
checkbox input "true"
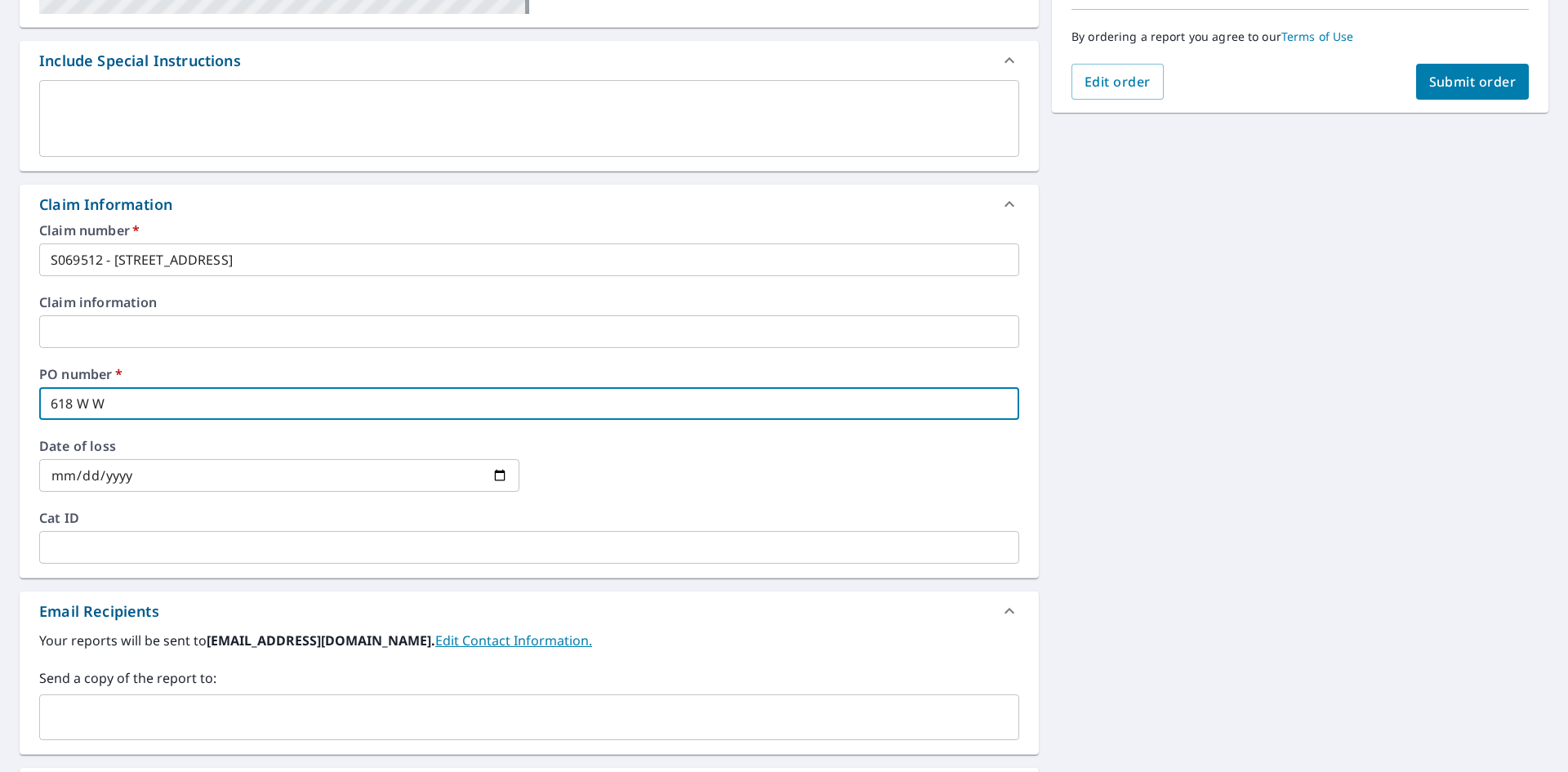
type input "618 W WO"
checkbox input "true"
type input "618 W WOO"
checkbox input "true"
type input "618 W WOOS"
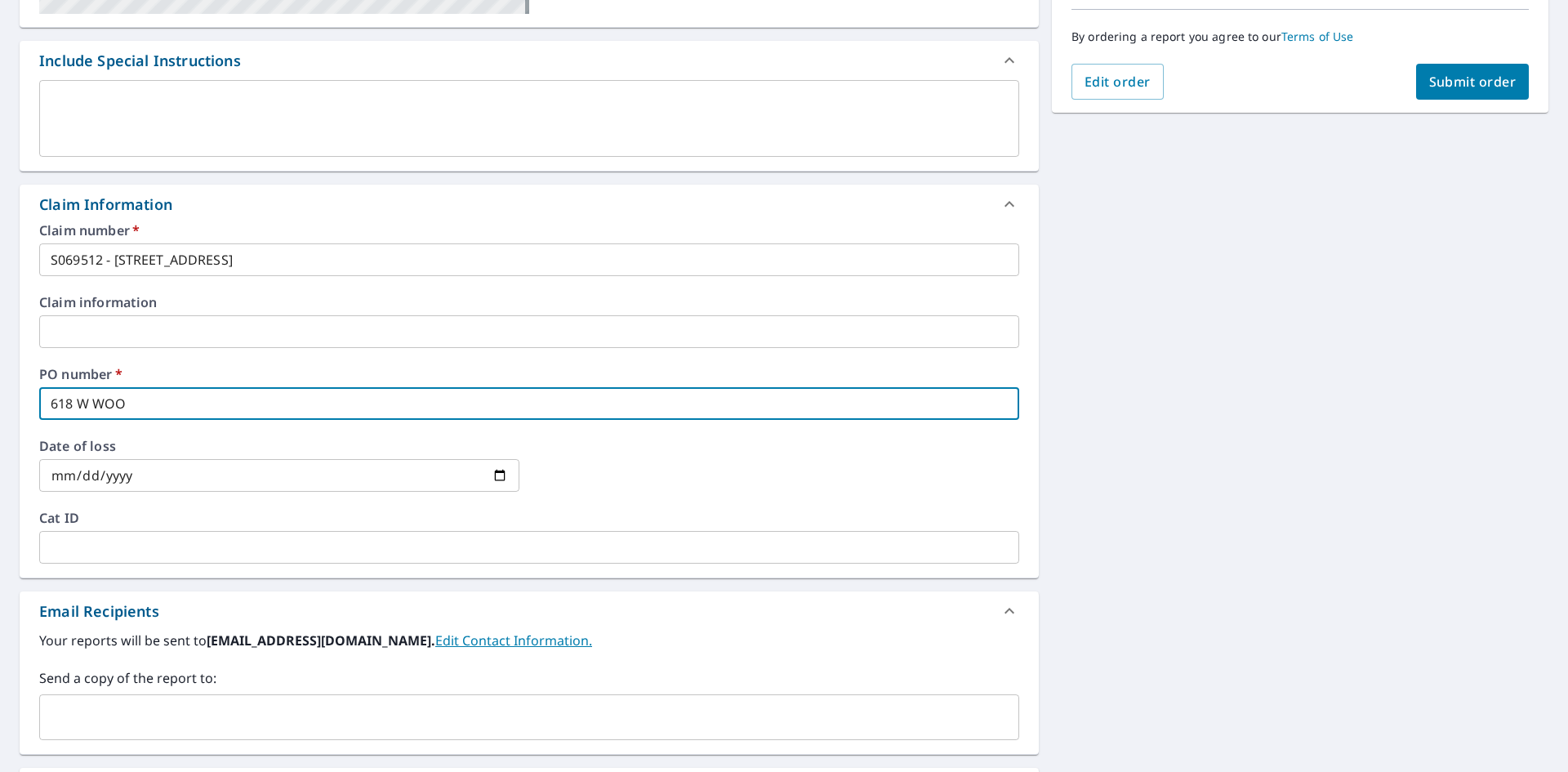
checkbox input "true"
type input "618 W WOOST"
checkbox input "true"
type input "618 W WOOSTE"
checkbox input "true"
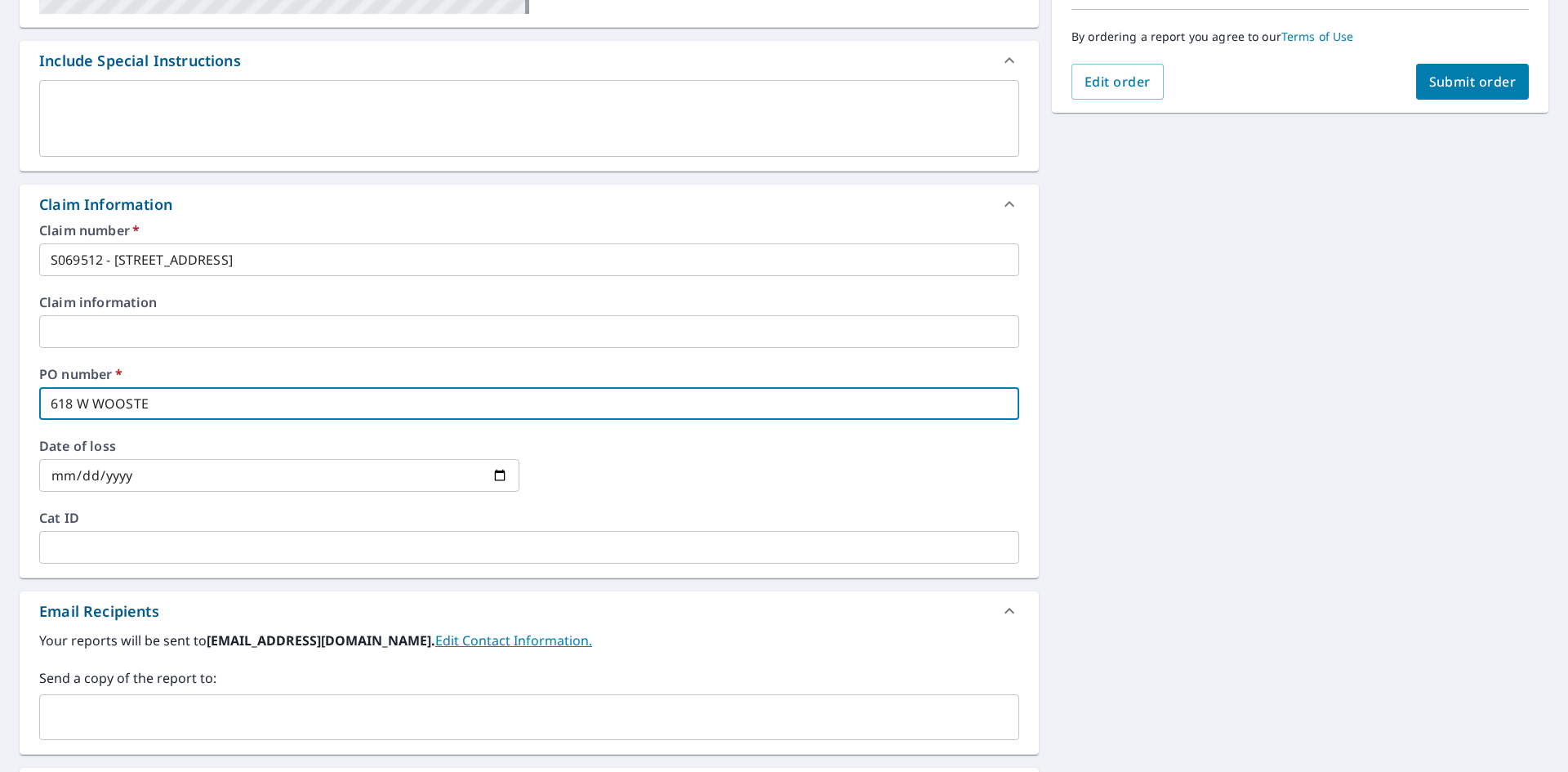
type input "618 W WOOSTER"
checkbox input "true"
type input "618 W WOOSTER"
checkbox input "true"
type input "618 W WOOSTER S"
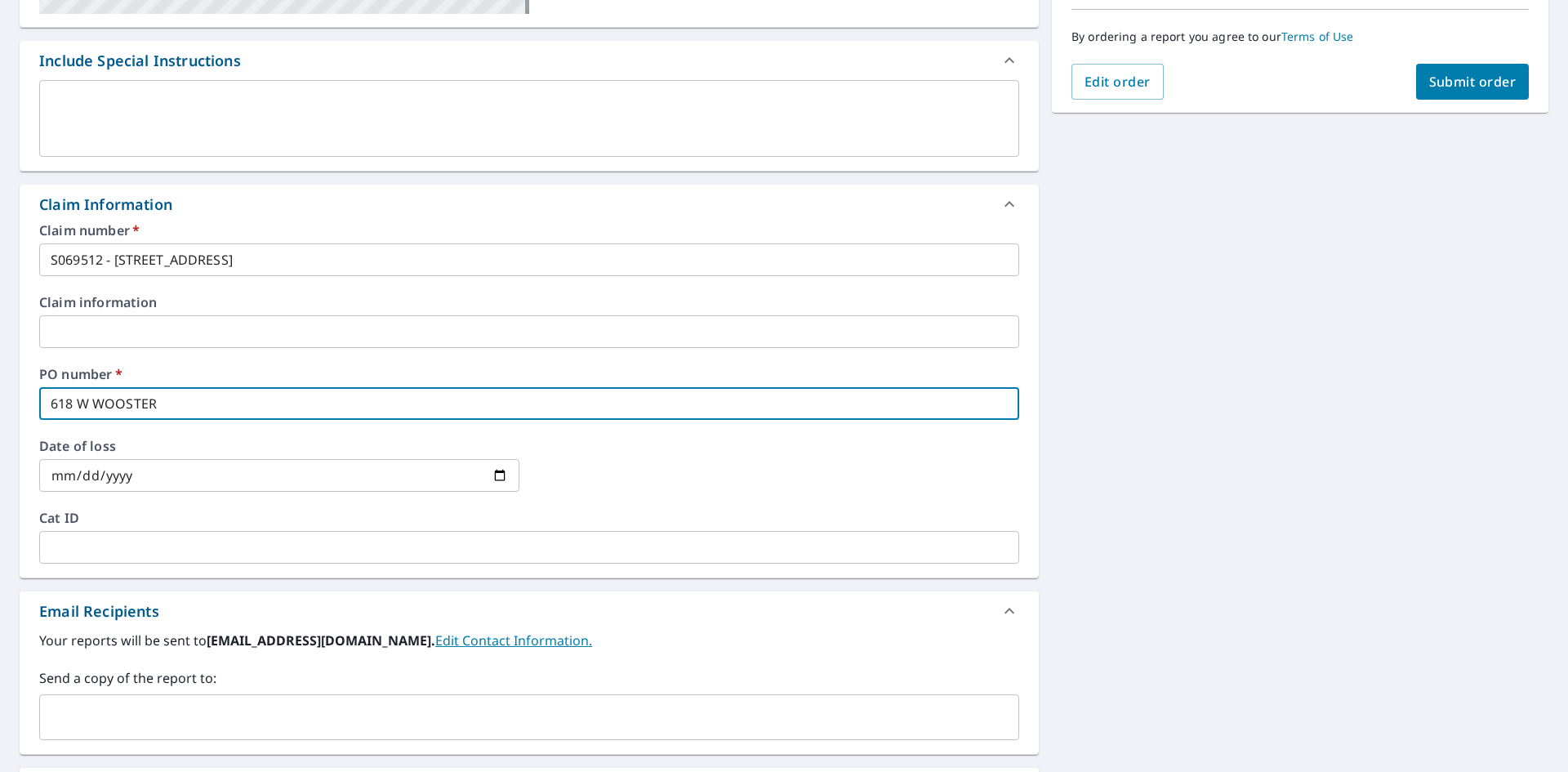
checkbox input "true"
type input "[STREET_ADDRESS]"
checkbox input "true"
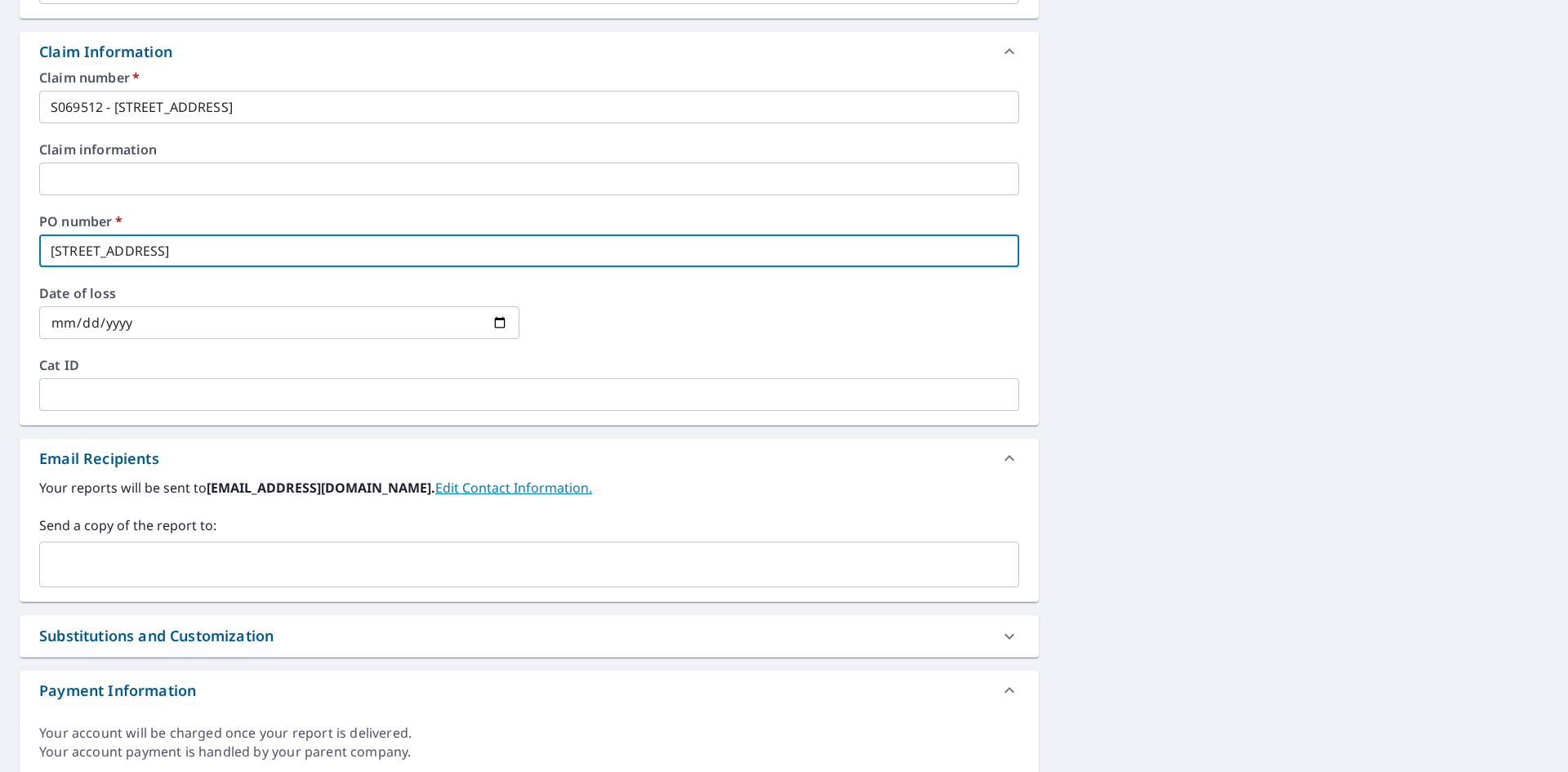
scroll to position [572, 0]
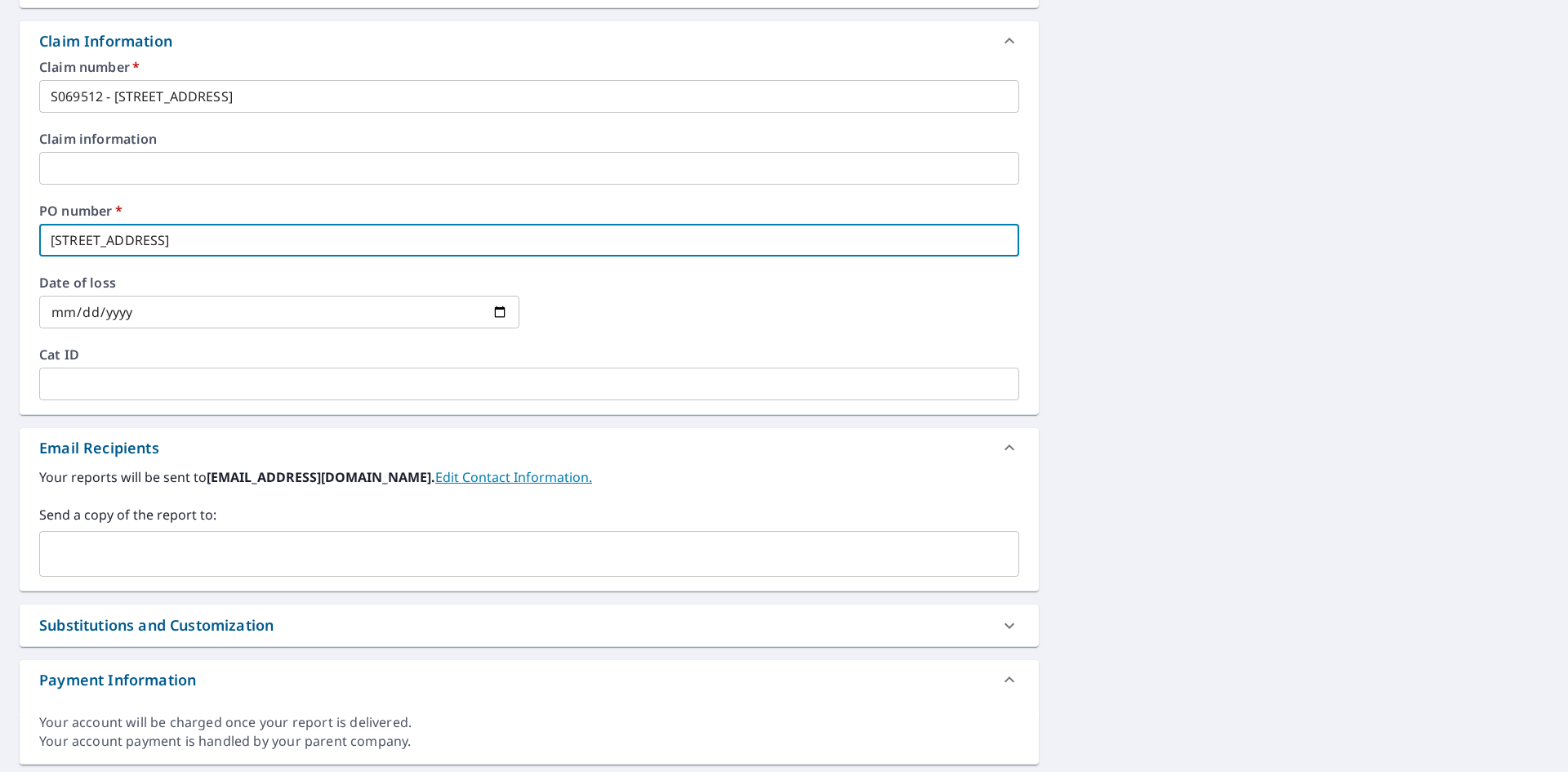
type input "[STREET_ADDRESS]"
click at [148, 550] on input "text" at bounding box center [517, 554] width 941 height 31
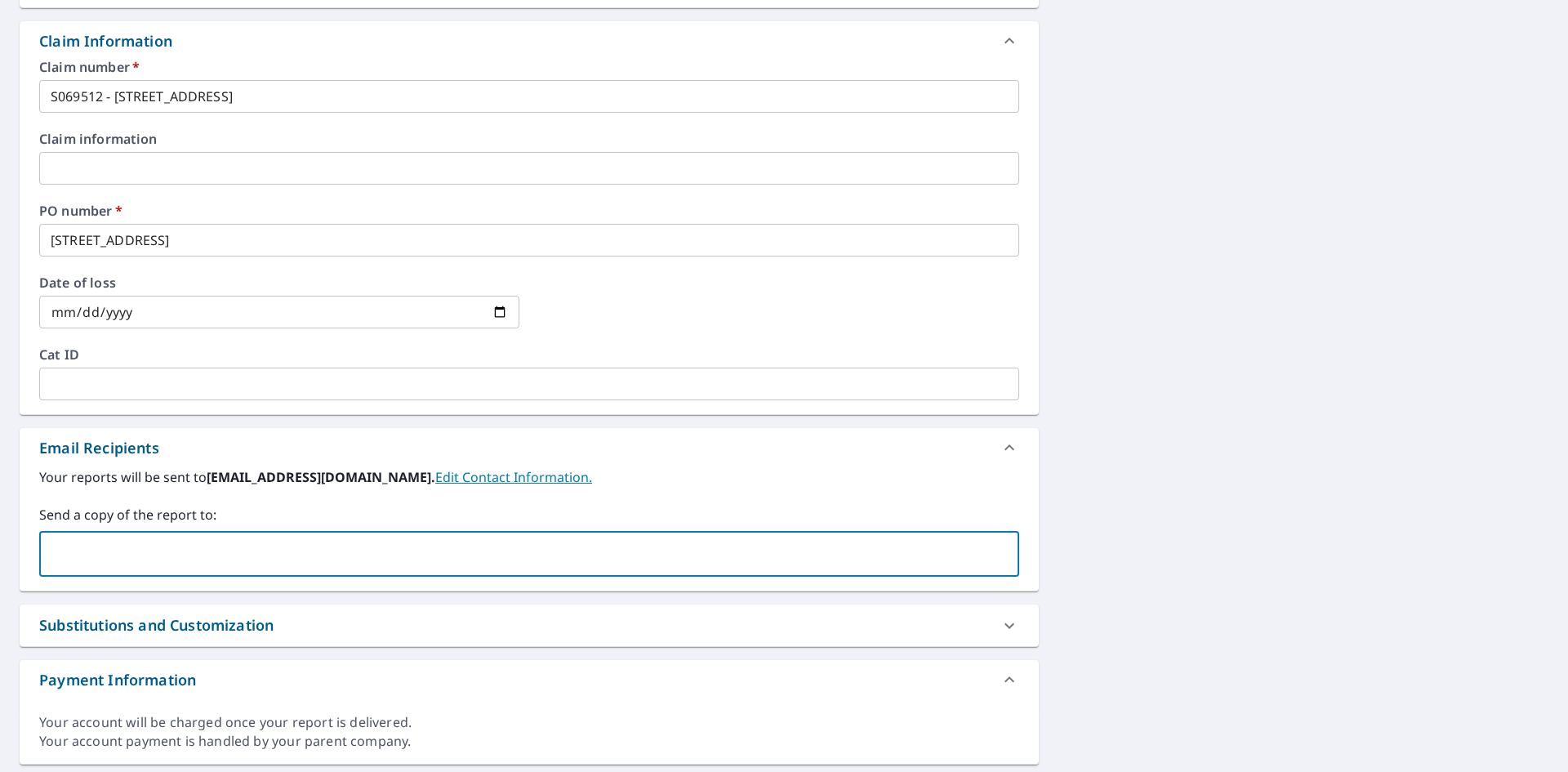
paste input "[EMAIL_ADDRESS][DOMAIN_NAME]"
type input "[EMAIL_ADDRESS][DOMAIN_NAME]"
checkbox input "true"
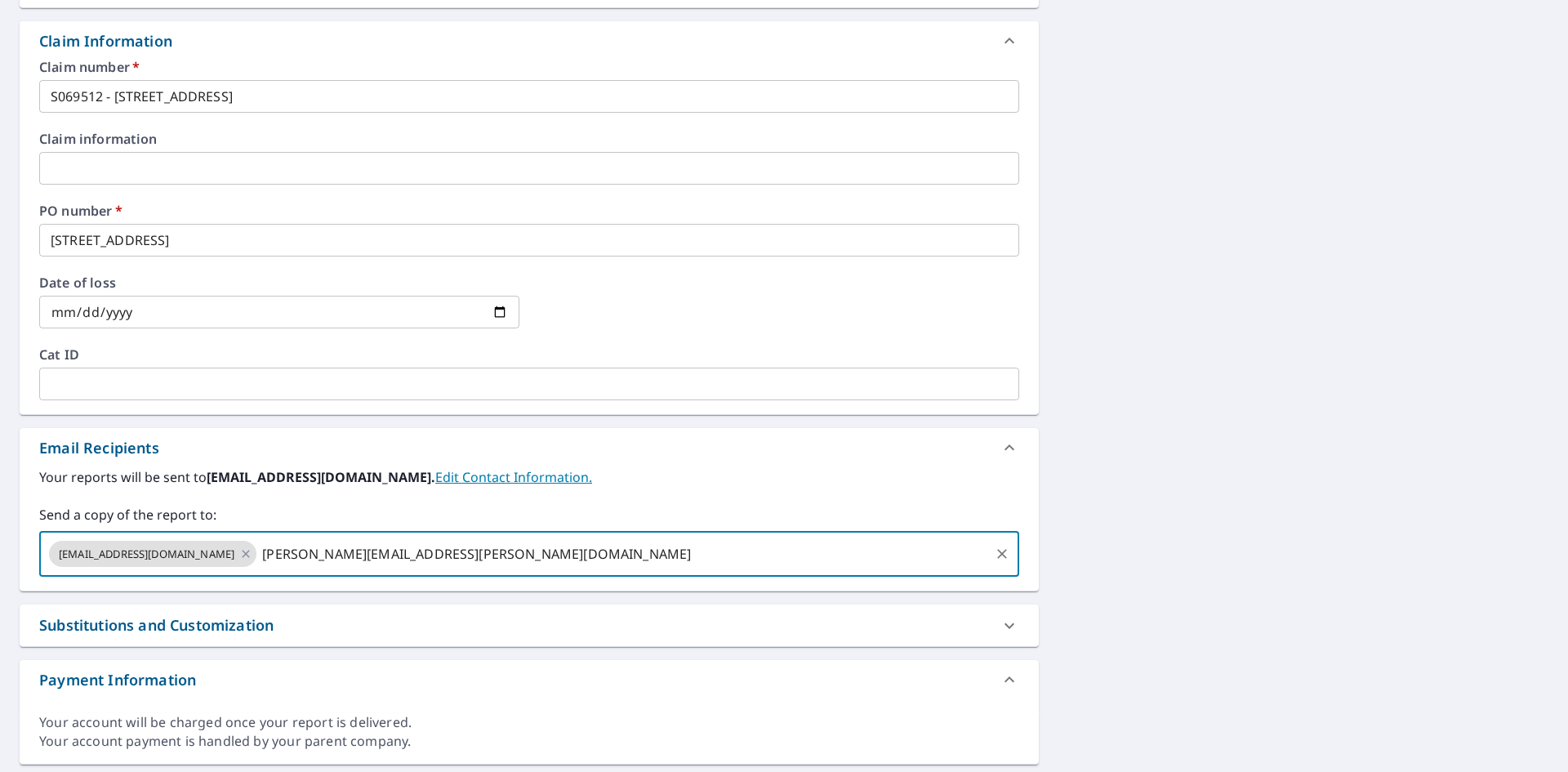
type input "[PERSON_NAME][EMAIL_ADDRESS][PERSON_NAME][DOMAIN_NAME]"
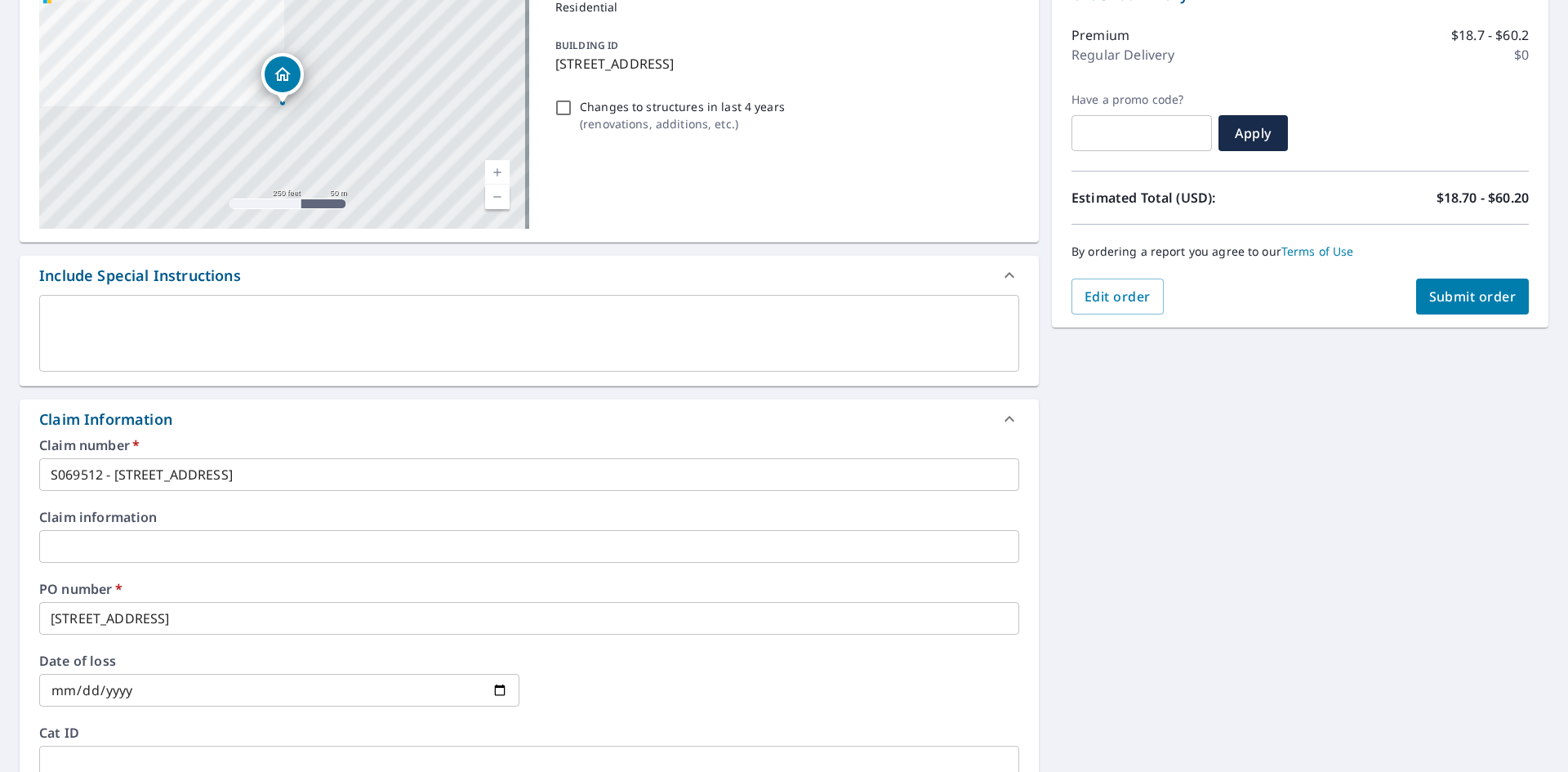
scroll to position [47, 0]
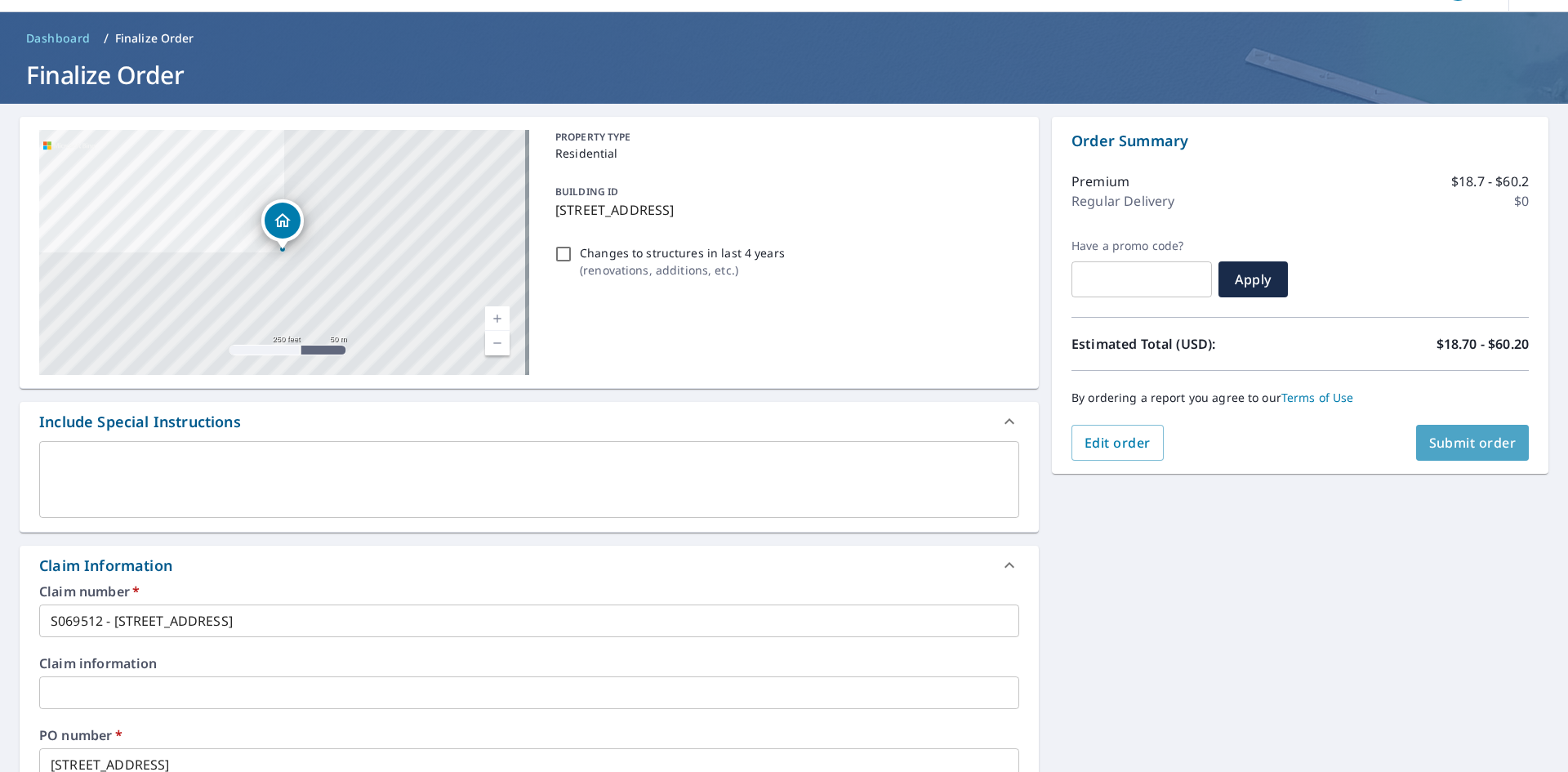
click at [1475, 442] on span "Submit order" at bounding box center [1472, 442] width 87 height 18
checkbox input "true"
